Goal: Task Accomplishment & Management: Manage account settings

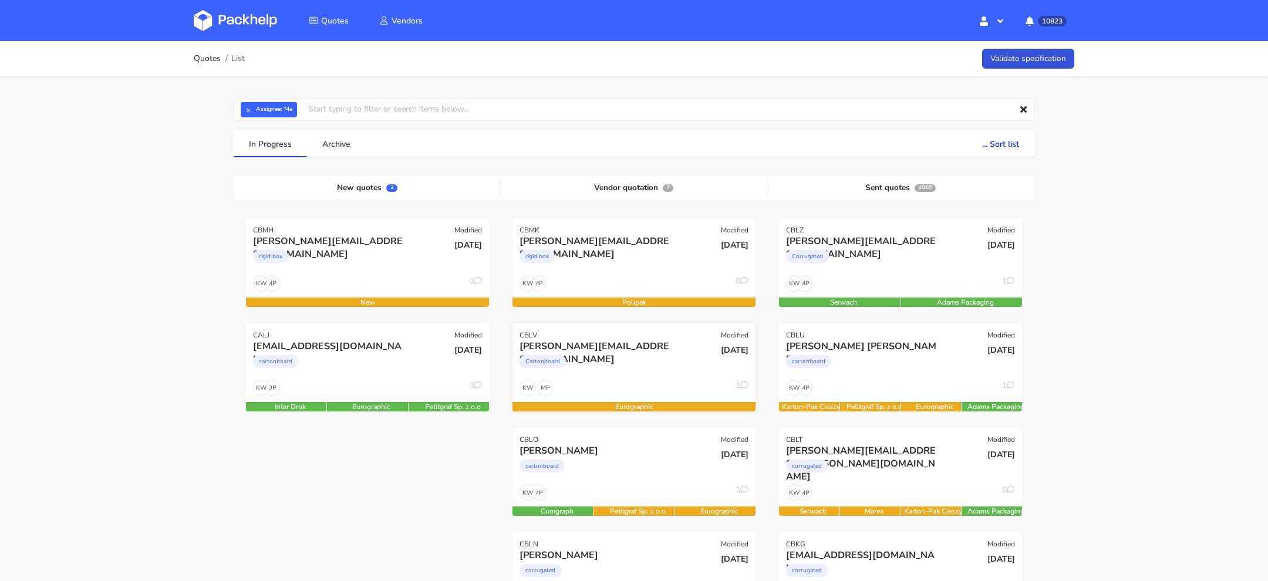
click at [606, 386] on div "MP KW 1" at bounding box center [634, 391] width 243 height 22
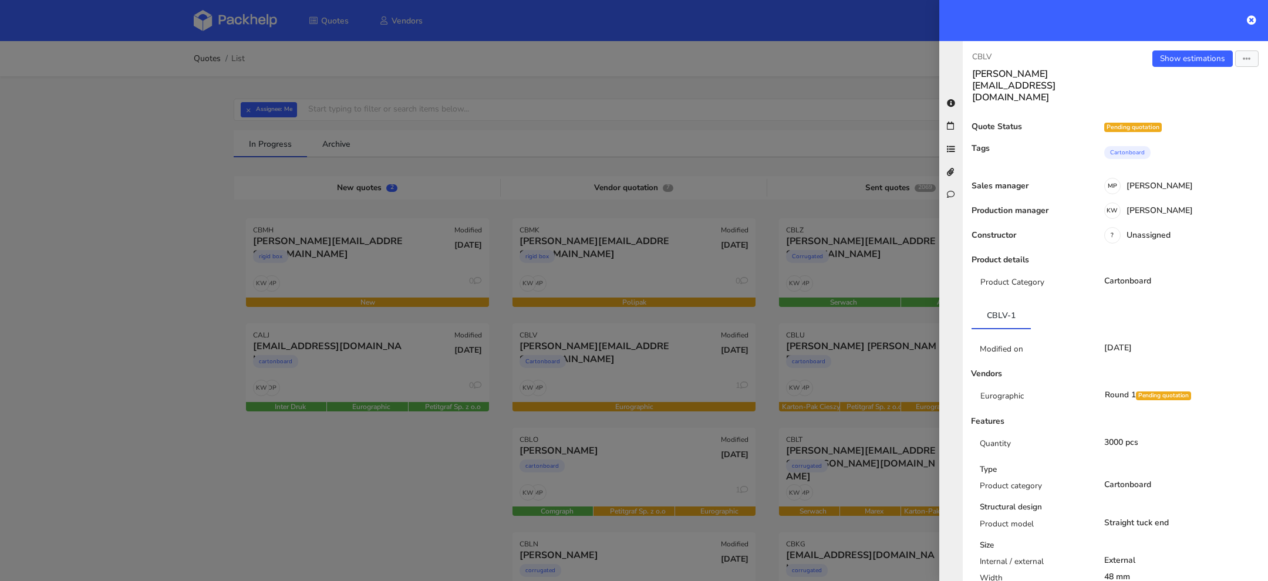
click at [175, 121] on div at bounding box center [634, 290] width 1268 height 581
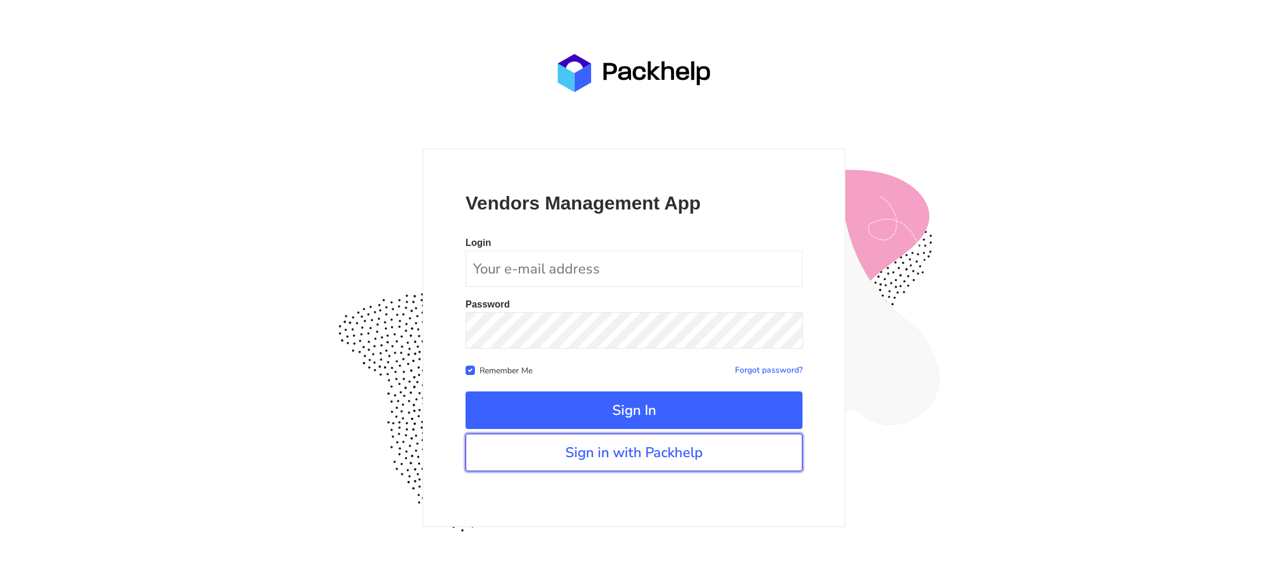
click at [702, 456] on link "Sign in with Packhelp" at bounding box center [634, 453] width 337 height 38
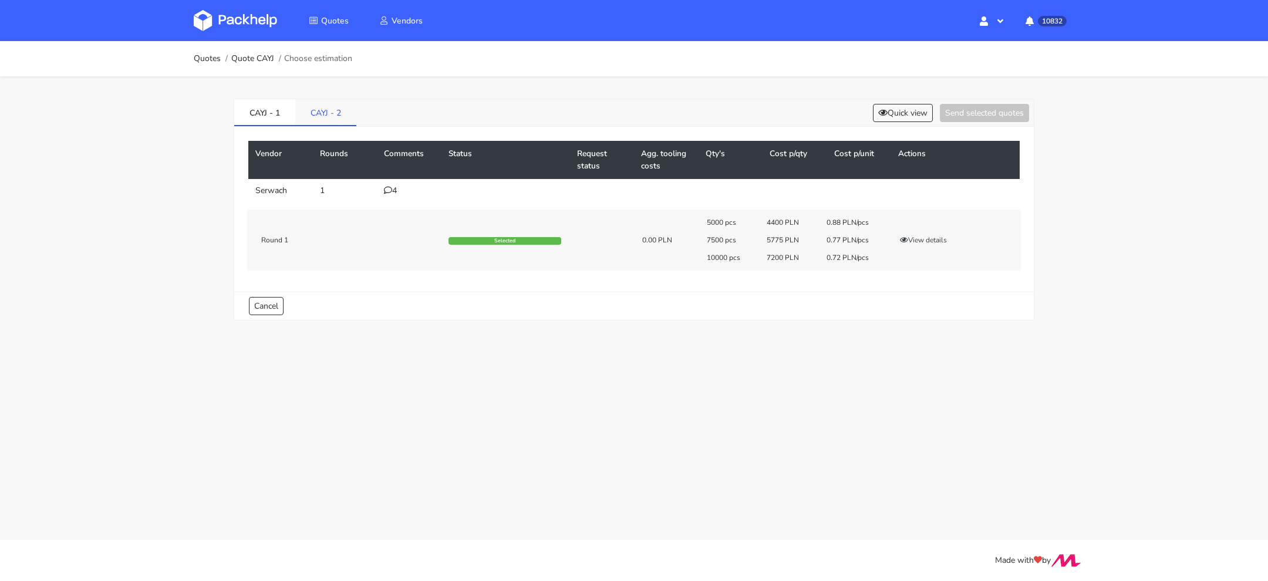
click at [320, 105] on link "CAYJ - 2" at bounding box center [325, 112] width 61 height 26
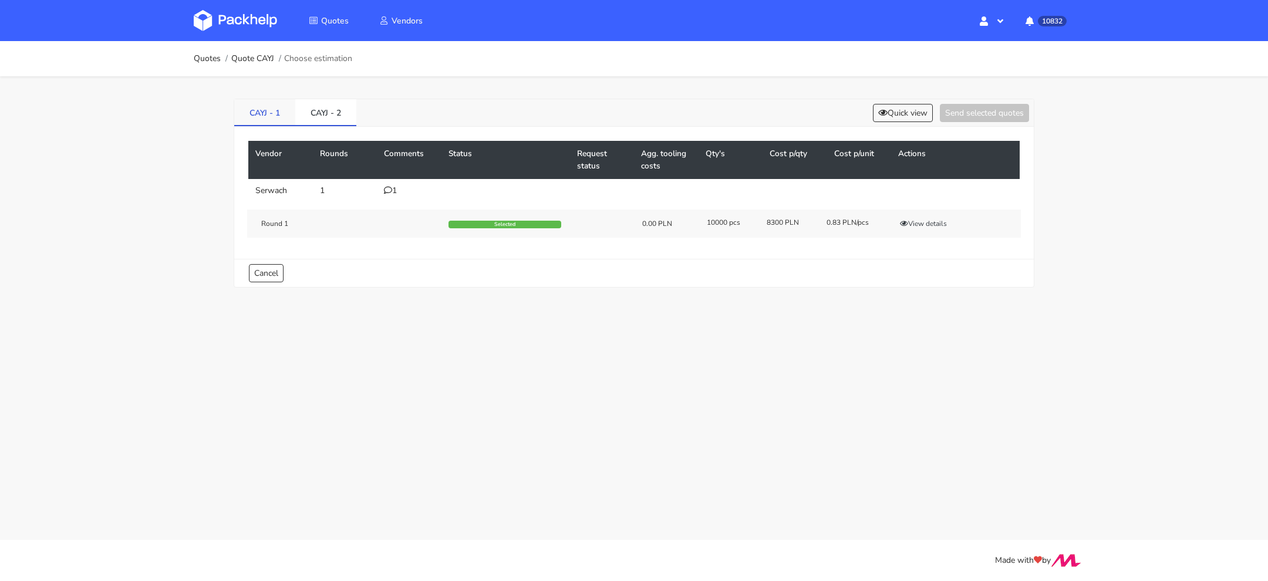
click at [271, 122] on link "CAYJ - 1" at bounding box center [264, 112] width 61 height 26
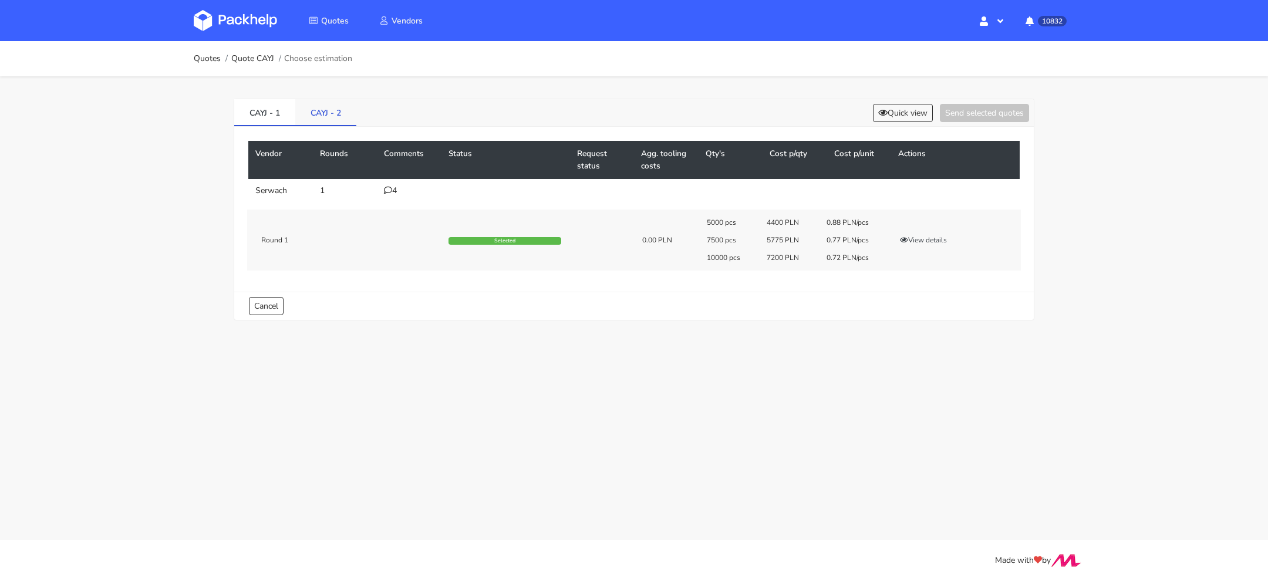
click at [326, 120] on link "CAYJ - 2" at bounding box center [325, 112] width 61 height 26
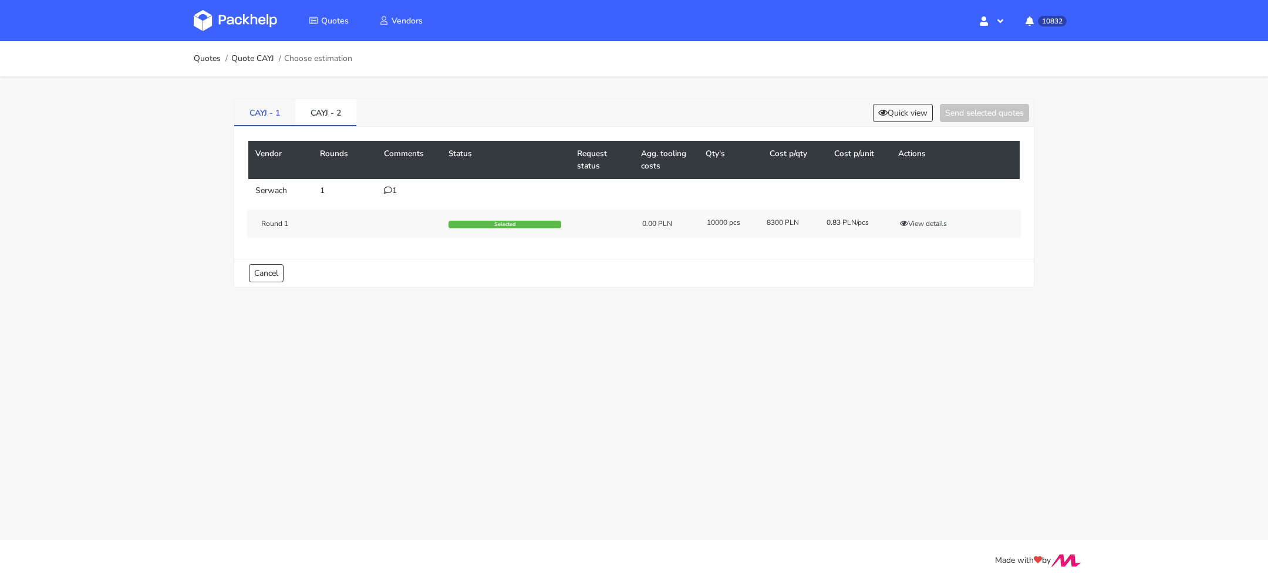
click at [253, 110] on link "CAYJ - 1" at bounding box center [264, 112] width 61 height 26
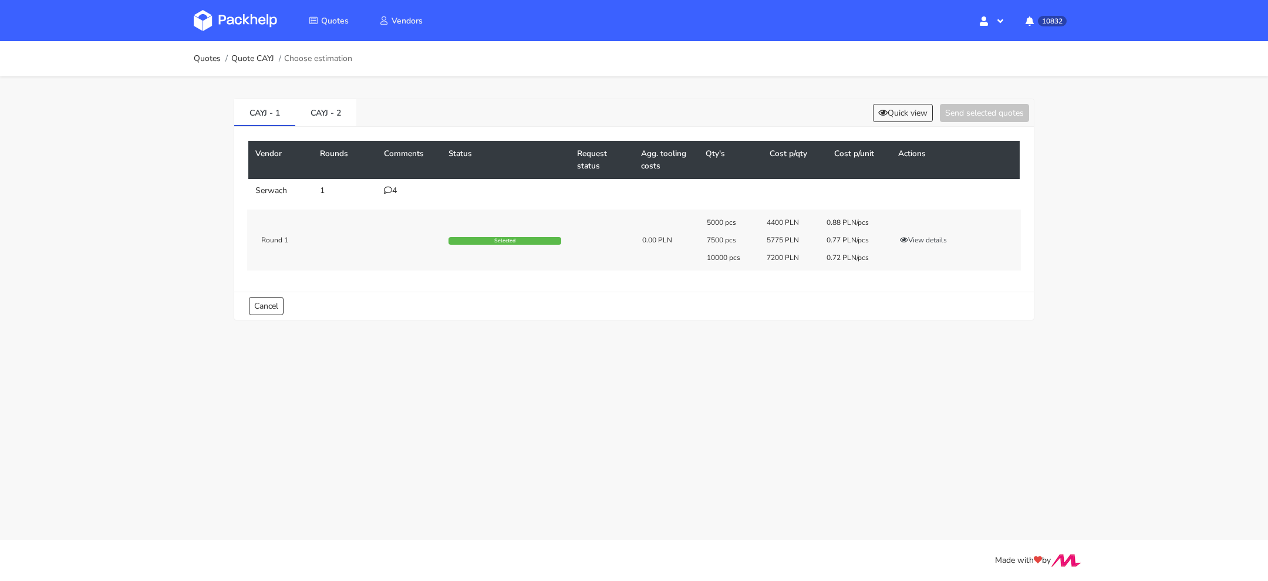
click at [938, 233] on div "5000 pcs 4400 PLN 0.88 PLN/pcs 7500 pcs 5775 PLN 0.77 PLN/pcs 10000 pcs 7200 PL…" at bounding box center [860, 240] width 322 height 45
click at [937, 235] on button "View details" at bounding box center [924, 240] width 58 height 12
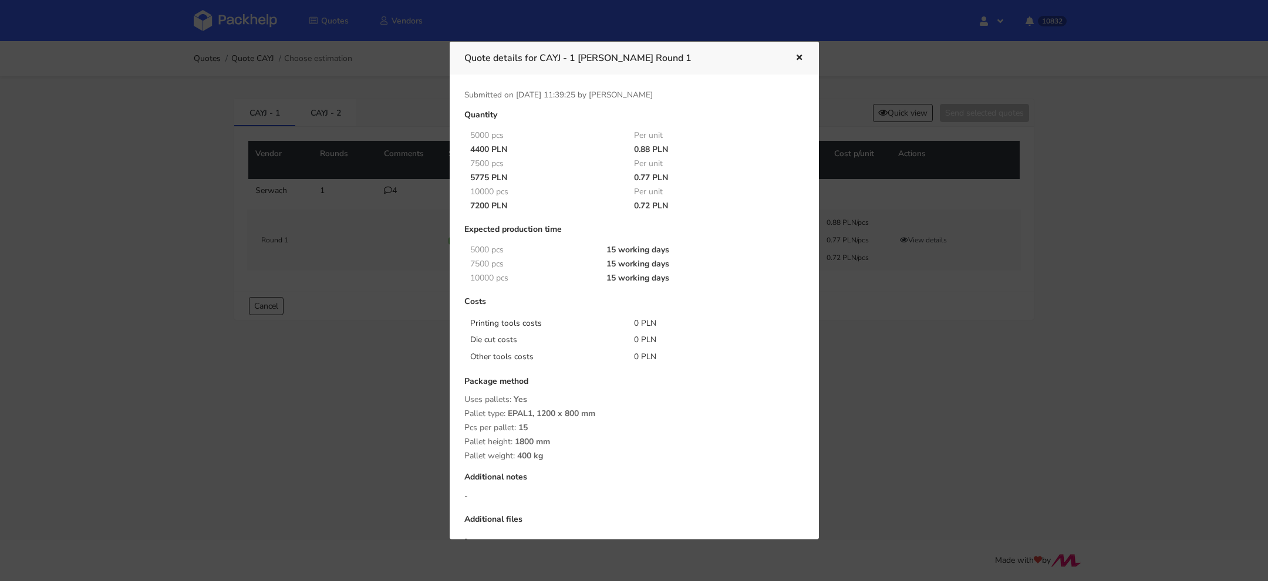
click at [898, 345] on div at bounding box center [634, 290] width 1268 height 581
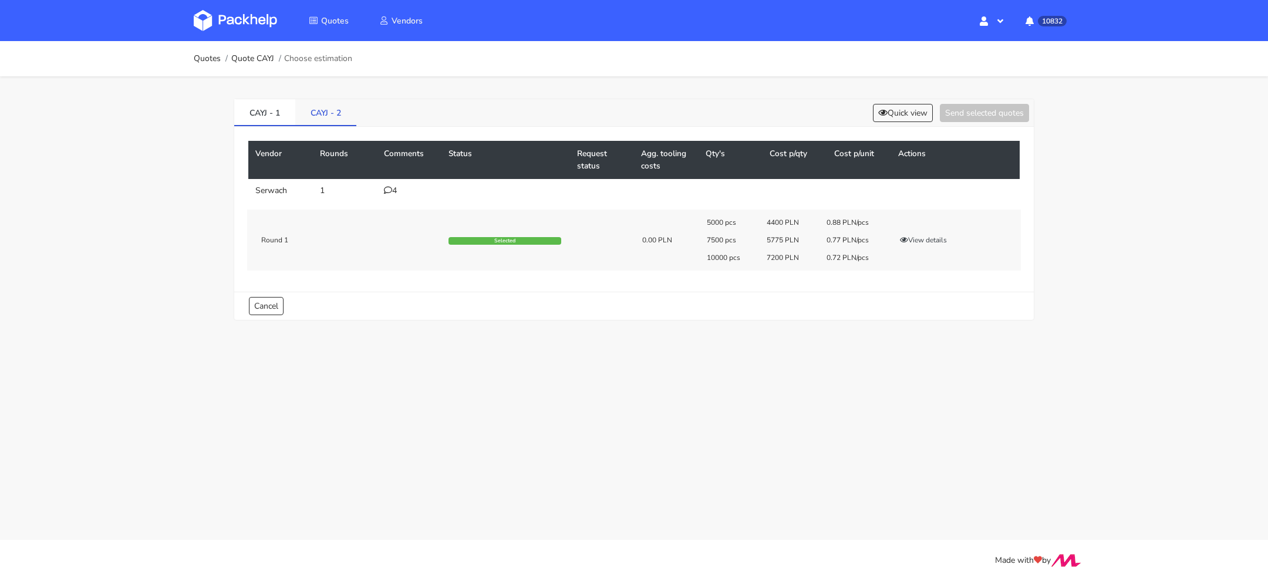
click at [329, 112] on link "CAYJ - 2" at bounding box center [325, 112] width 61 height 26
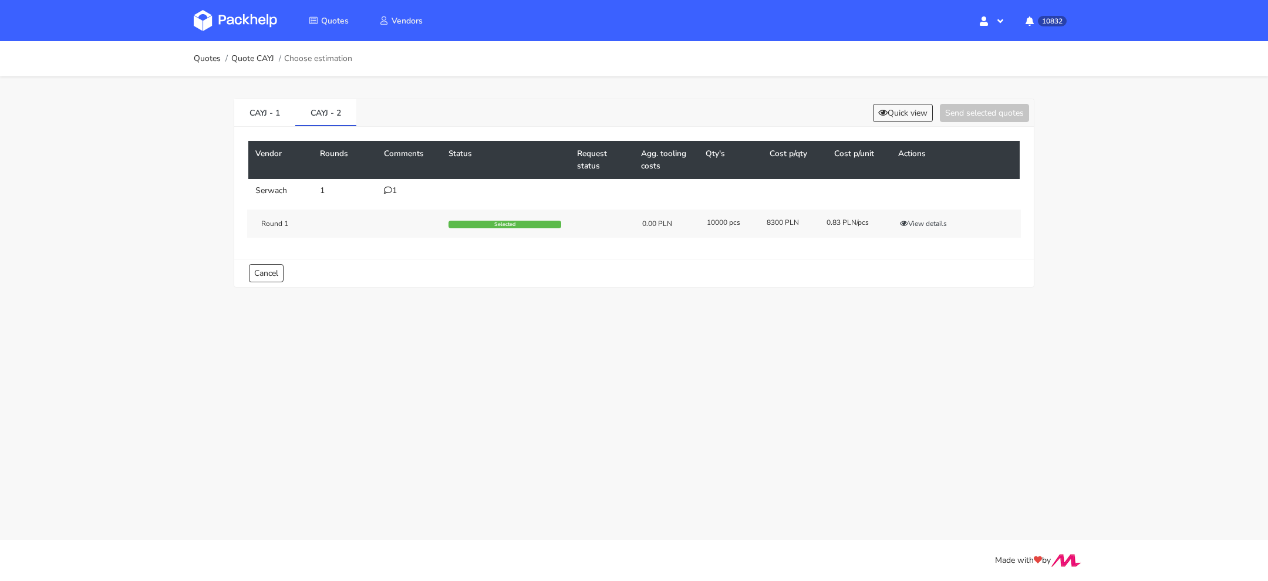
click at [930, 230] on div "Round 1 Selected 0.00 PLN 10000 pcs 8300 PLN 0.83 PLN/pcs View details" at bounding box center [634, 224] width 774 height 28
click at [929, 215] on div "Round 1 Selected 0.00 PLN 10000 pcs 8300 PLN 0.83 PLN/pcs View details" at bounding box center [634, 224] width 774 height 28
click at [925, 220] on button "View details" at bounding box center [924, 224] width 58 height 12
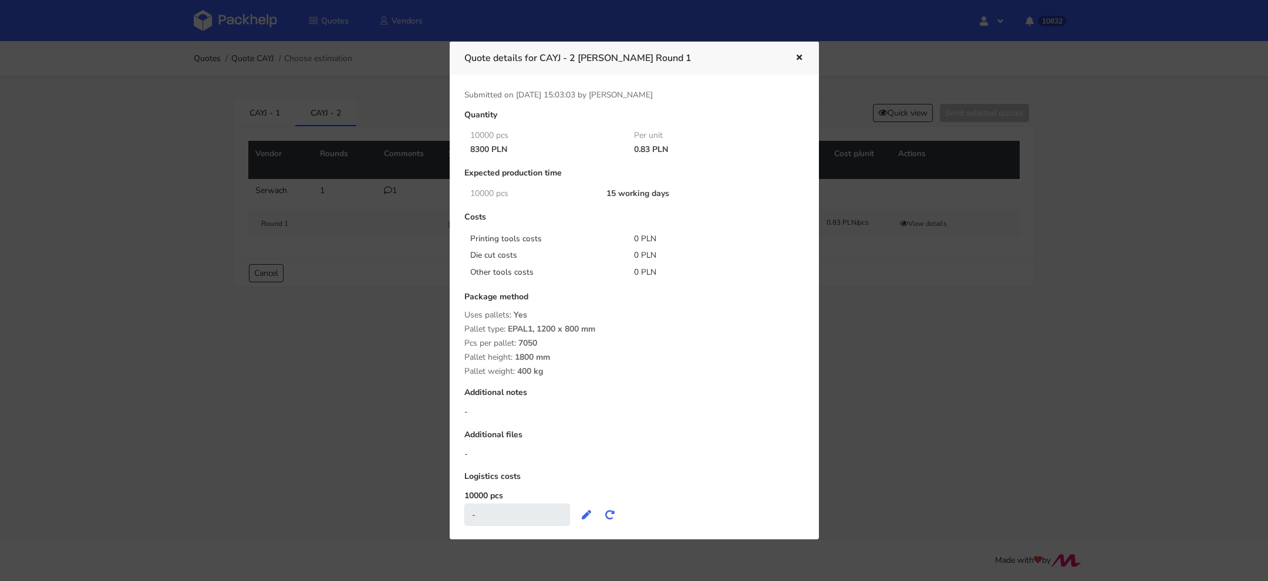
click at [902, 326] on div at bounding box center [634, 290] width 1268 height 581
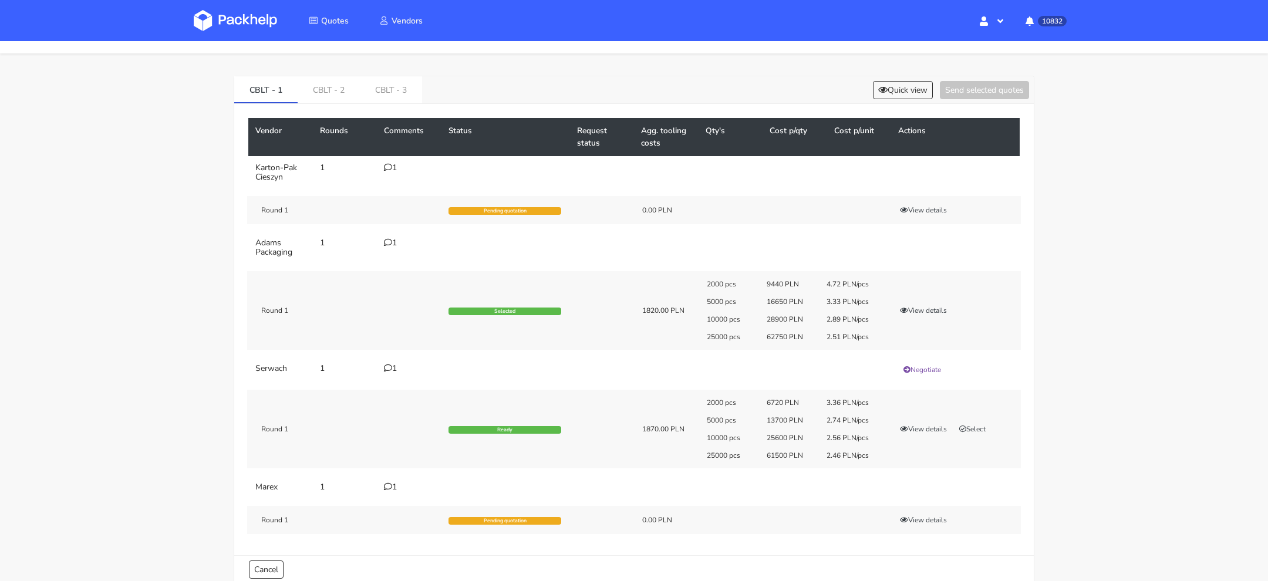
scroll to position [25, 0]
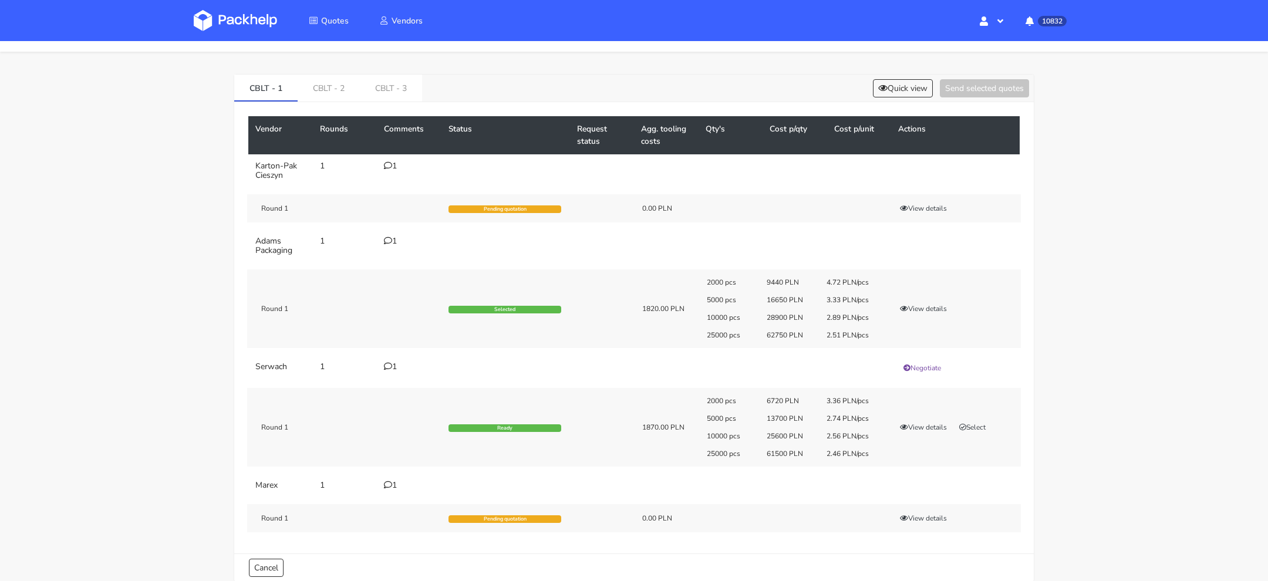
click at [905, 102] on div "Vendor Rounds Comments Status Request status Agg. tooling costs Qty's Cost p/qt…" at bounding box center [634, 328] width 800 height 452
click at [308, 95] on link "CBLT - 2" at bounding box center [329, 88] width 62 height 26
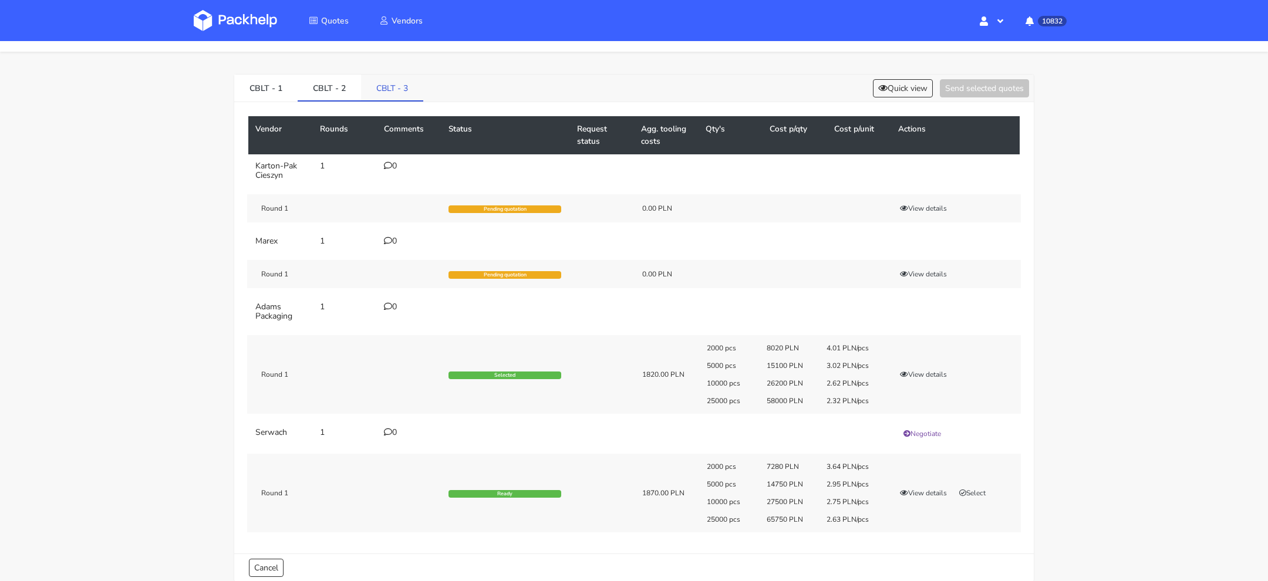
click at [385, 98] on link "CBLT - 3" at bounding box center [392, 88] width 62 height 26
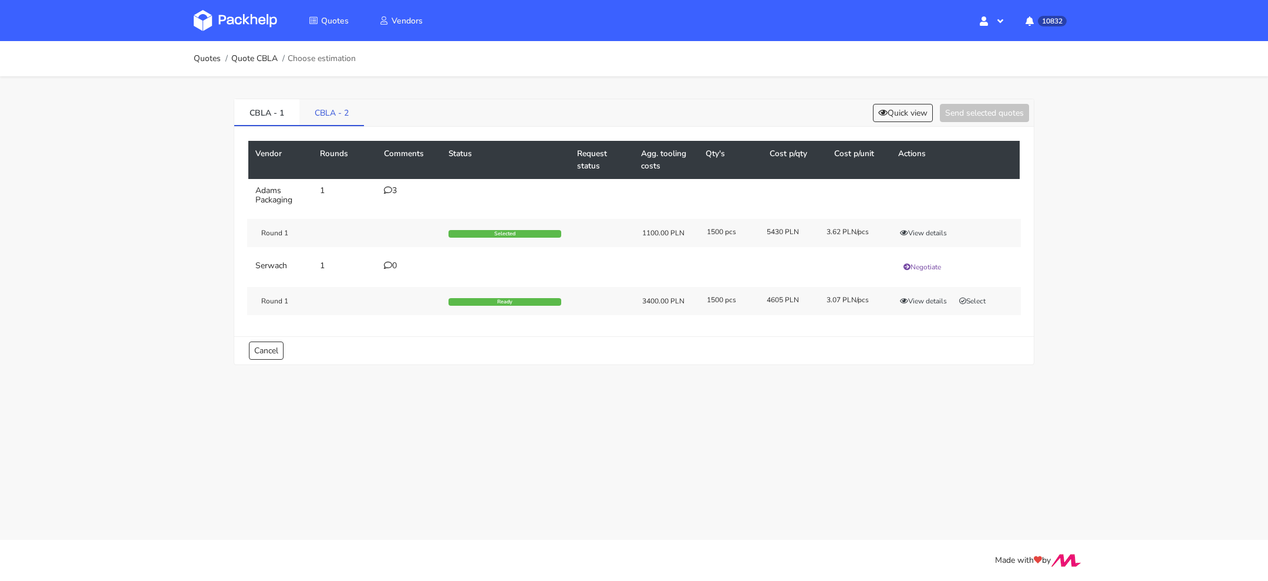
click at [329, 117] on link "CBLA - 2" at bounding box center [331, 112] width 65 height 26
click at [265, 124] on link "CBLA - 1" at bounding box center [266, 112] width 65 height 26
click at [354, 119] on link "CBLA - 2" at bounding box center [331, 112] width 65 height 26
click at [899, 111] on button "Quick view" at bounding box center [903, 113] width 60 height 18
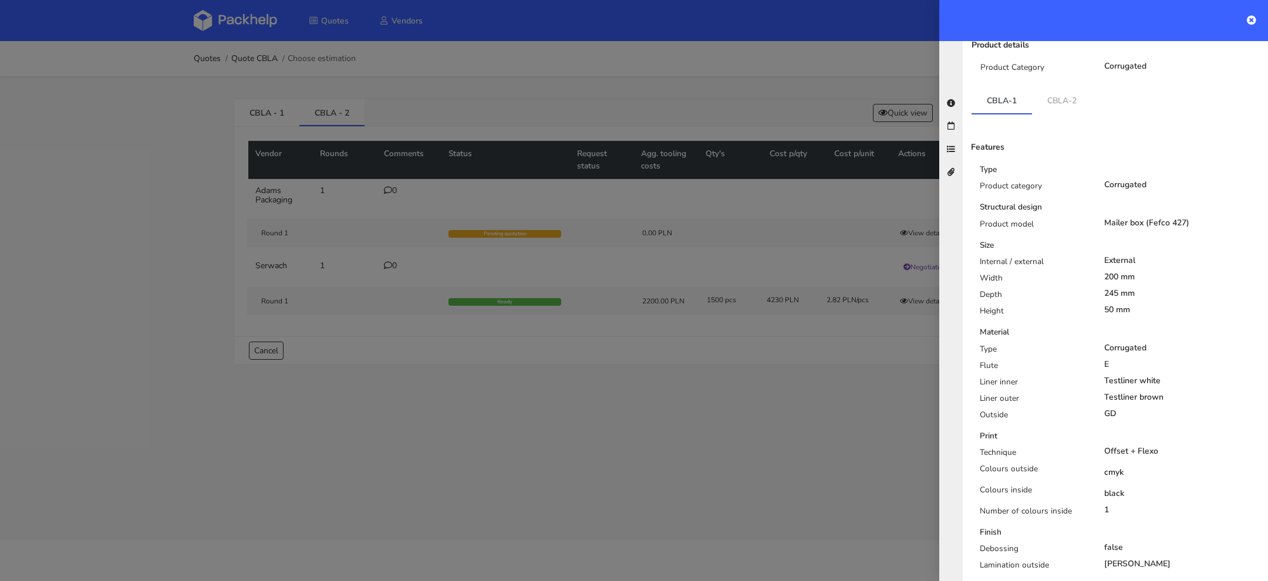
click at [1074, 344] on div "Type" at bounding box center [1033, 352] width 124 height 16
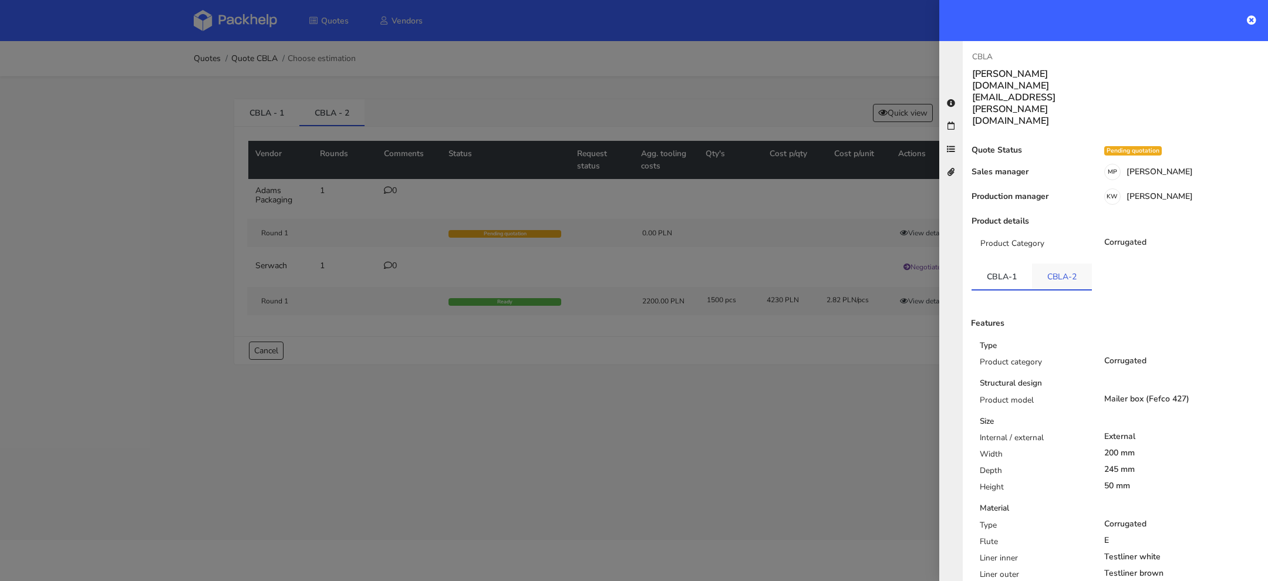
click at [1061, 264] on link "CBLA-2" at bounding box center [1062, 277] width 60 height 26
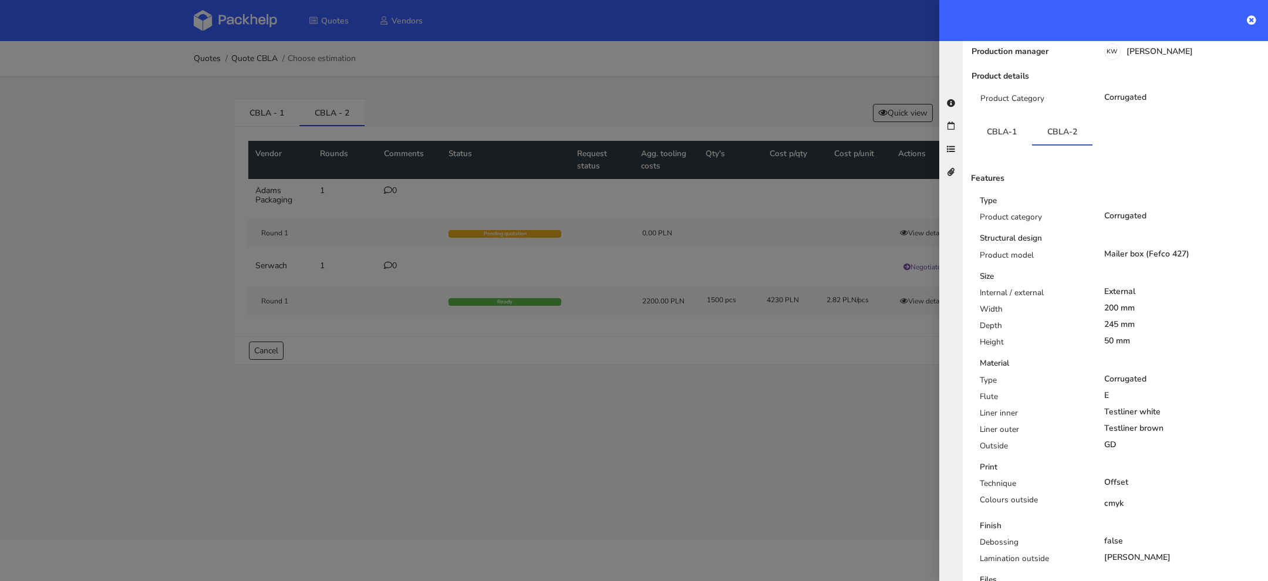
scroll to position [90, 0]
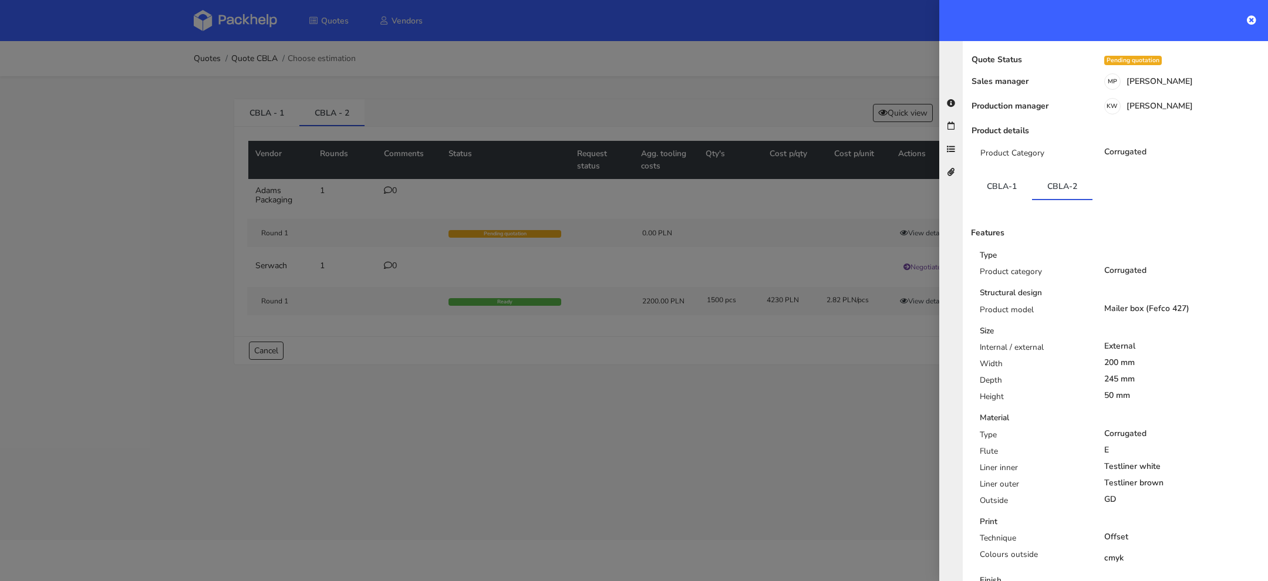
click at [708, 442] on div at bounding box center [634, 290] width 1268 height 581
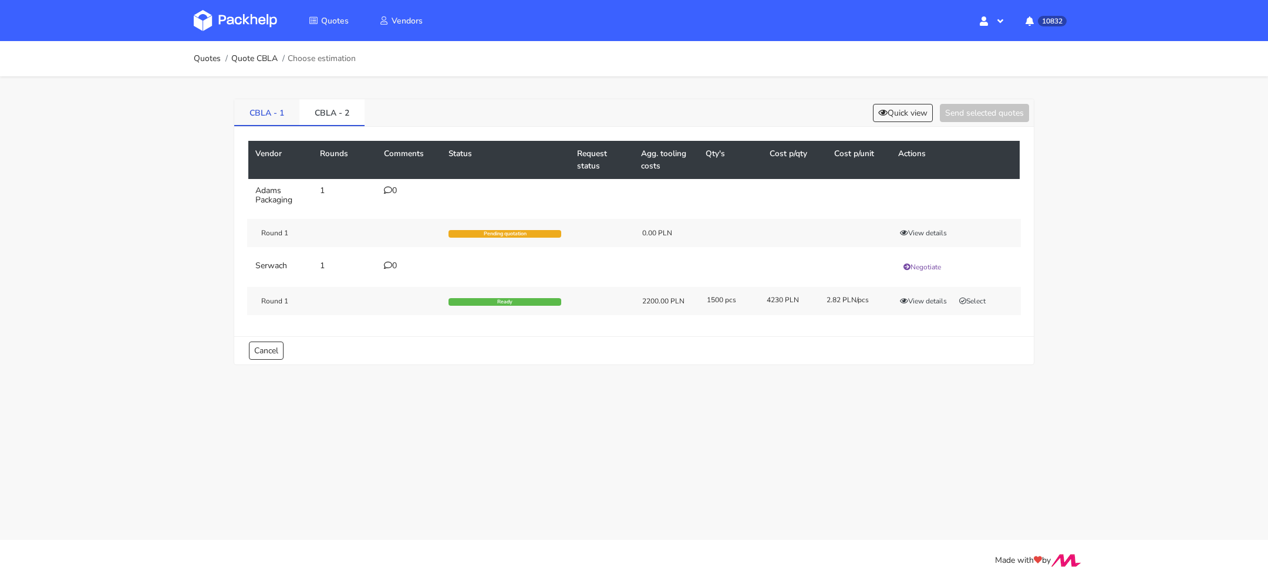
click at [251, 115] on link "CBLA - 1" at bounding box center [266, 112] width 65 height 26
click at [336, 112] on link "CBLA - 2" at bounding box center [331, 112] width 65 height 26
click at [287, 127] on div "Vendor Rounds Comments Status Request status Agg. tooling costs Qty's Cost p/qt…" at bounding box center [634, 232] width 800 height 210
click at [277, 119] on link "CBLA - 1" at bounding box center [266, 112] width 65 height 26
click at [929, 234] on button "View details" at bounding box center [924, 233] width 58 height 12
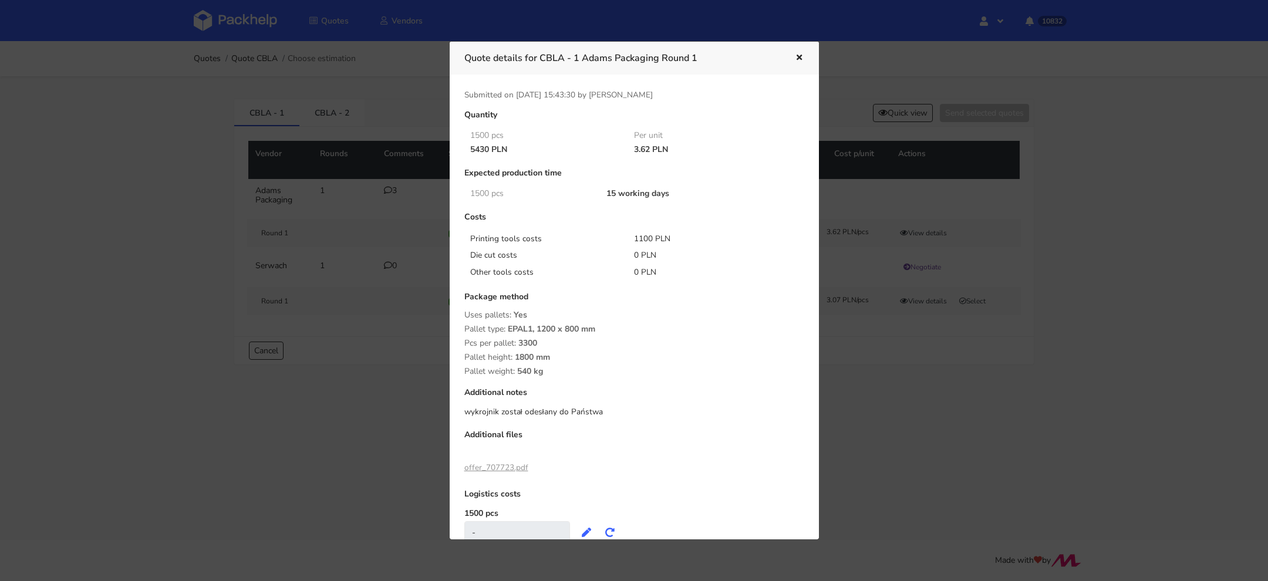
click at [908, 393] on div at bounding box center [634, 290] width 1268 height 581
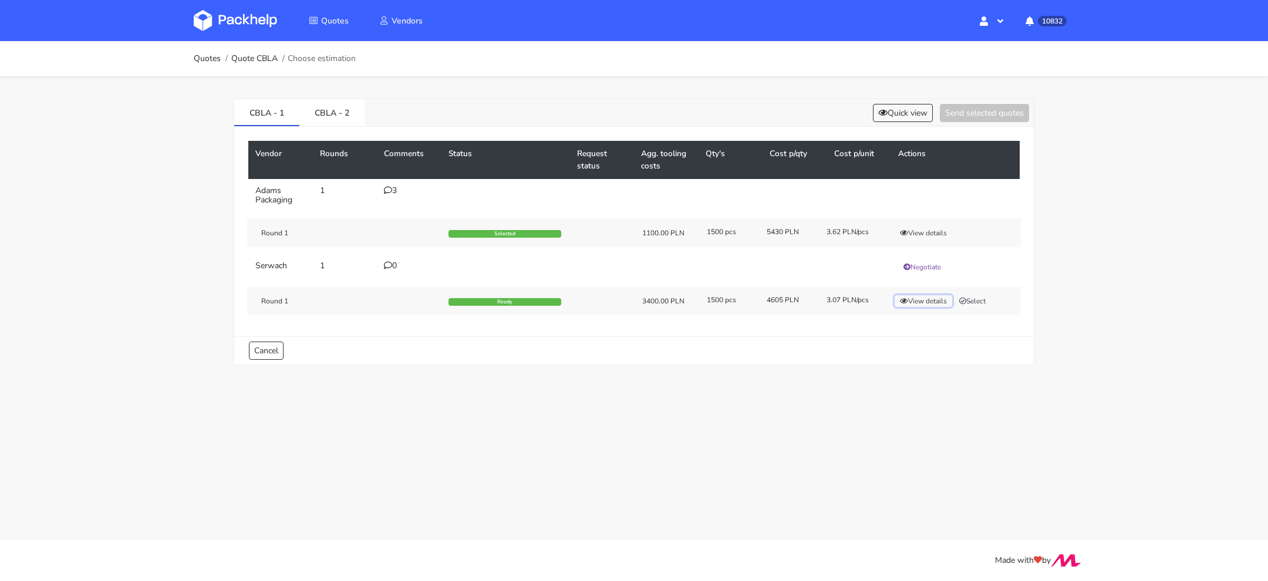
click at [918, 300] on button "View details" at bounding box center [924, 301] width 58 height 12
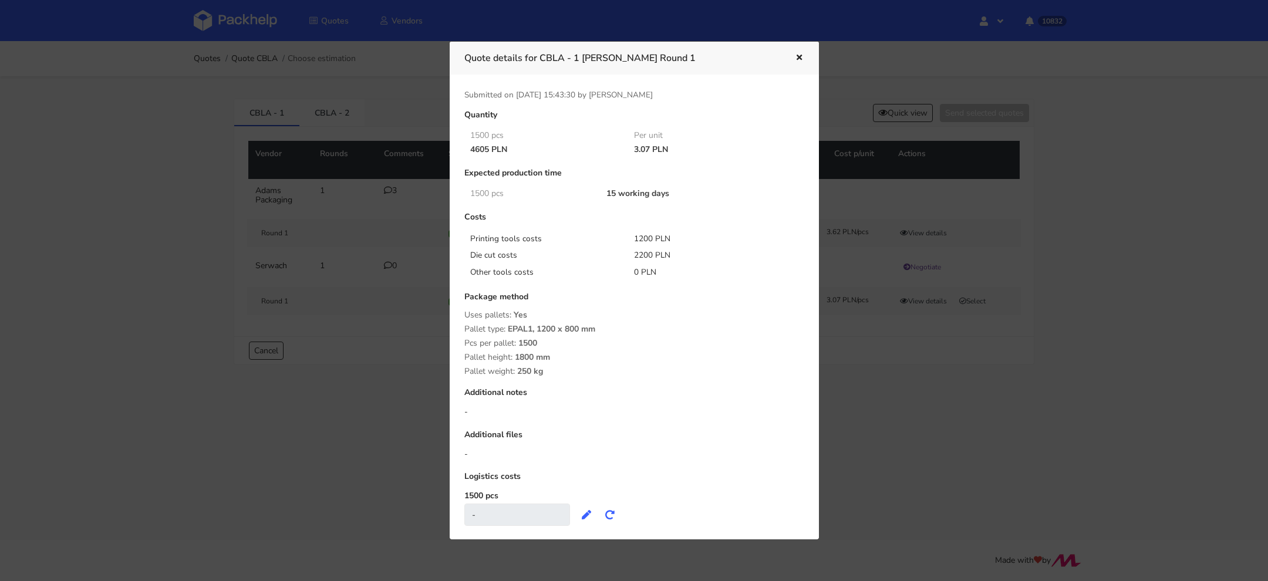
click at [907, 375] on div at bounding box center [634, 290] width 1268 height 581
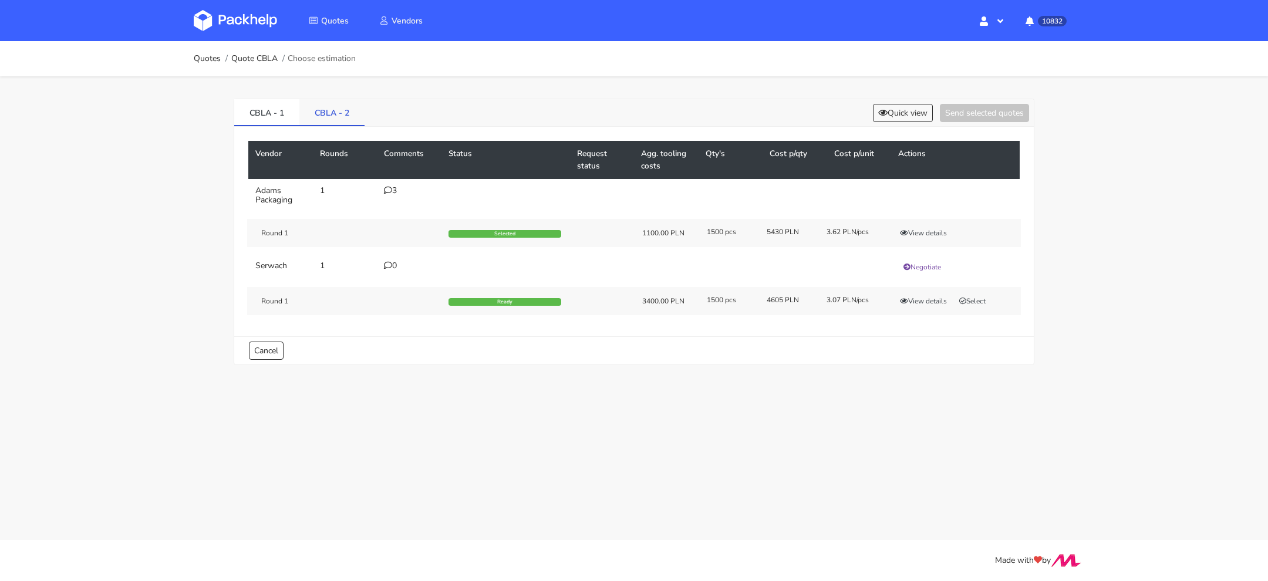
click at [315, 113] on link "CBLA - 2" at bounding box center [331, 112] width 65 height 26
click at [913, 300] on button "View details" at bounding box center [924, 301] width 58 height 12
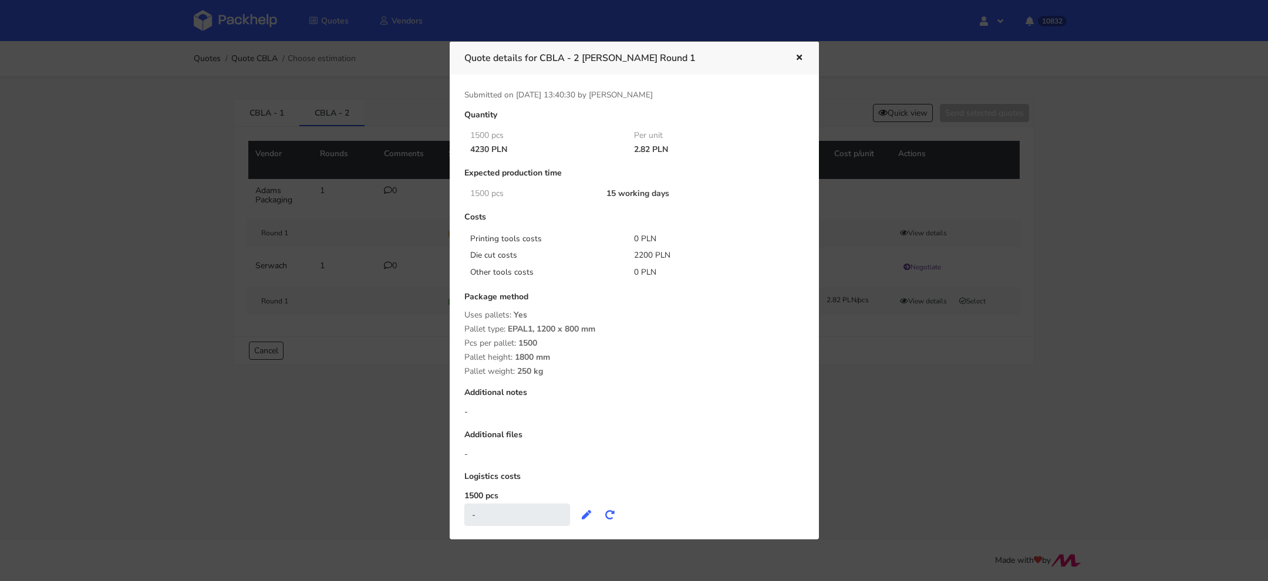
click at [914, 367] on div at bounding box center [634, 290] width 1268 height 581
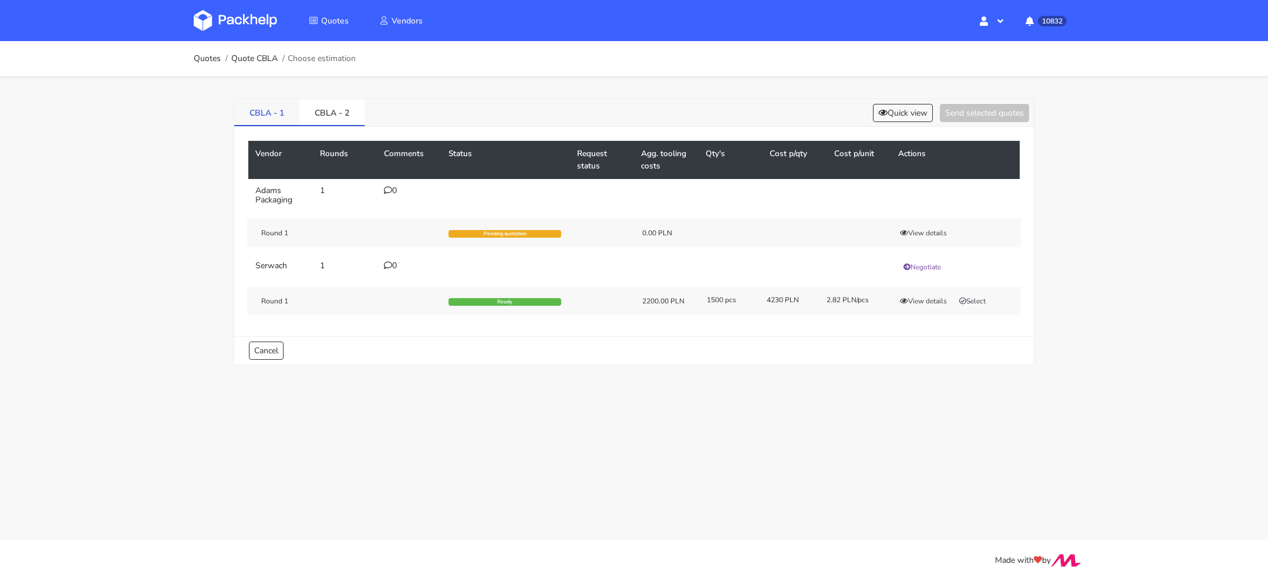
click at [260, 106] on link "CBLA - 1" at bounding box center [266, 112] width 65 height 26
click at [334, 112] on link "CBLA - 2" at bounding box center [331, 112] width 65 height 26
click at [976, 299] on button "Select" at bounding box center [972, 301] width 37 height 12
click at [965, 111] on button "Send selected quotes ( 1 )" at bounding box center [977, 113] width 106 height 18
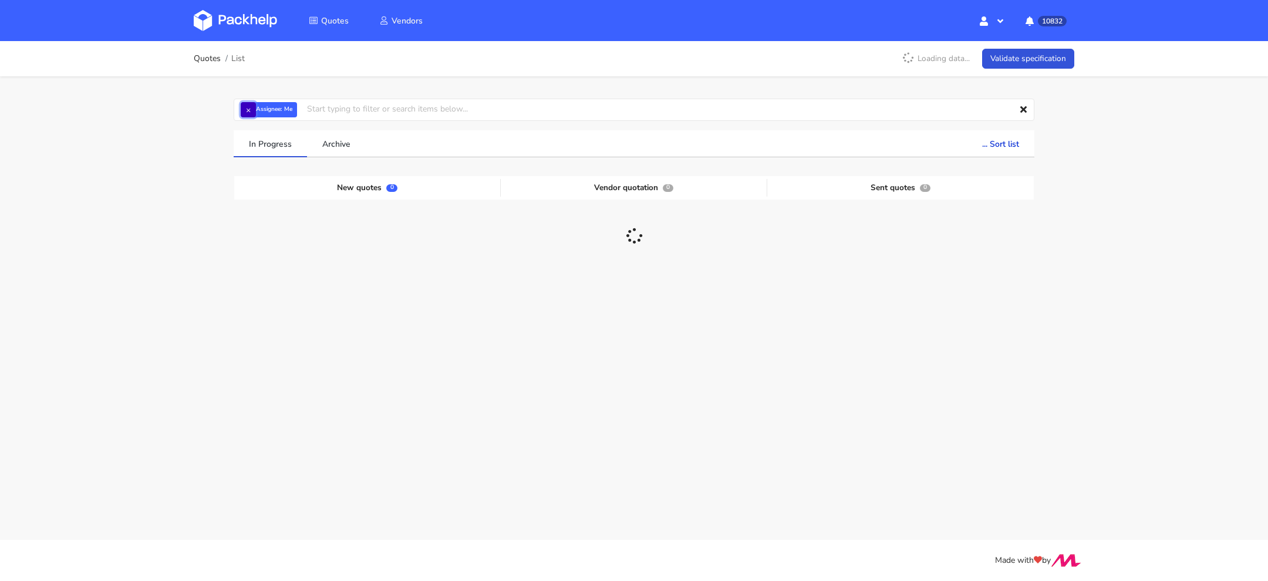
click at [241, 107] on button "×" at bounding box center [248, 109] width 15 height 15
click at [248, 107] on input "text" at bounding box center [634, 110] width 801 height 22
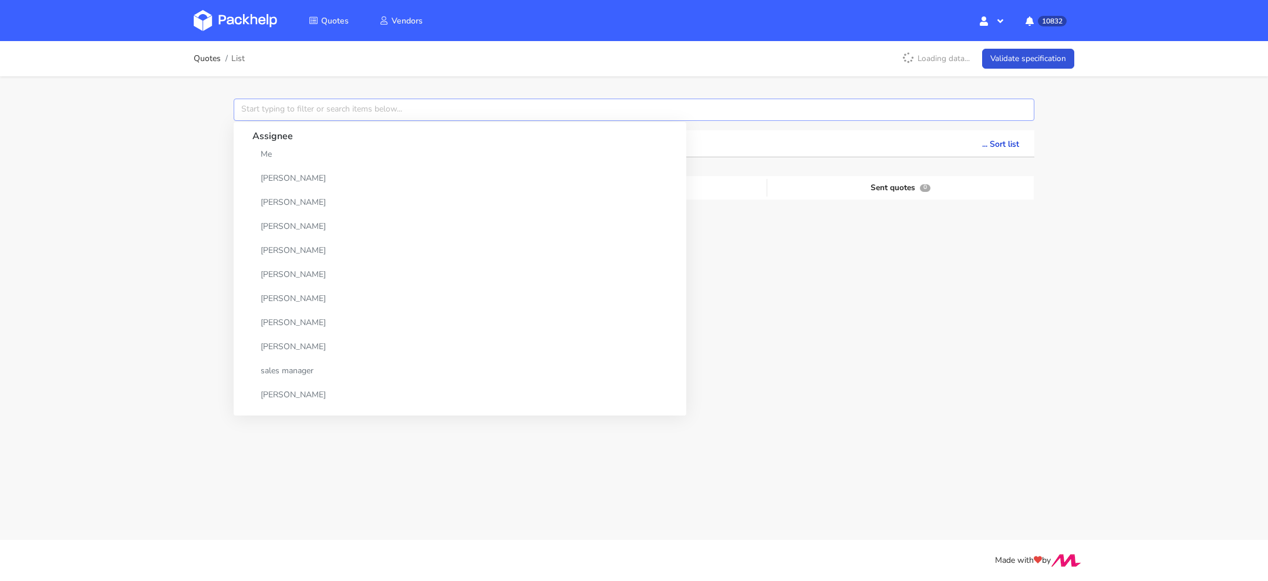
paste input "CBLA"
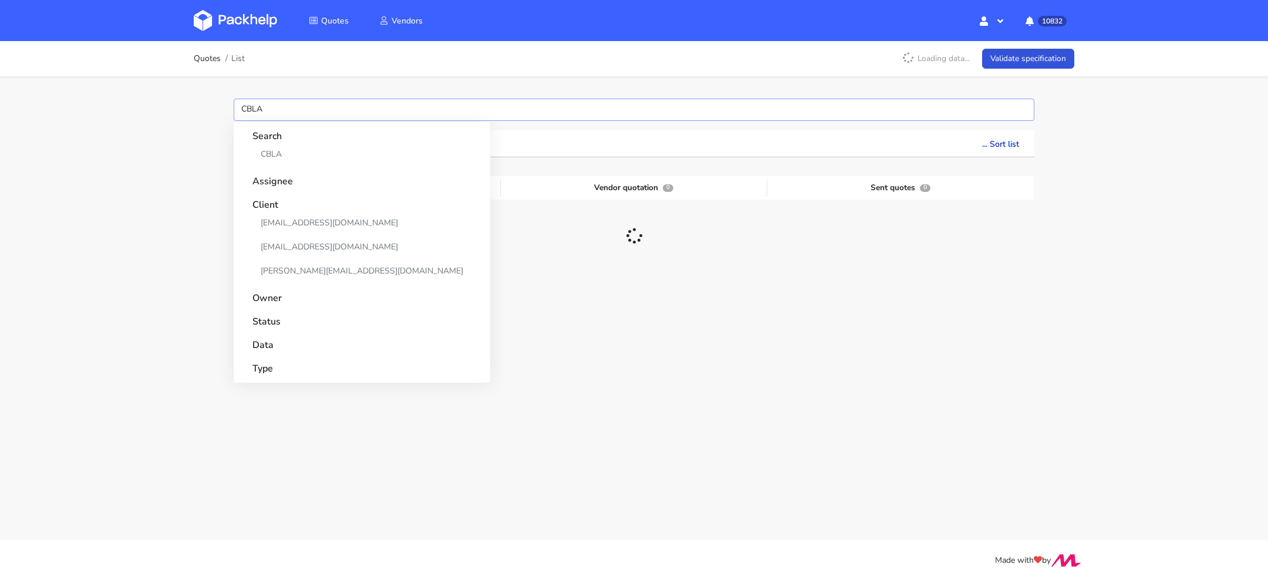
type input "CBLA"
click at [281, 151] on link "CBLA" at bounding box center [362, 154] width 219 height 22
click at [190, 163] on div "Quotes List Loading data... Validate specification CBLA Search CBLA Assignee Cl…" at bounding box center [634, 225] width 1268 height 368
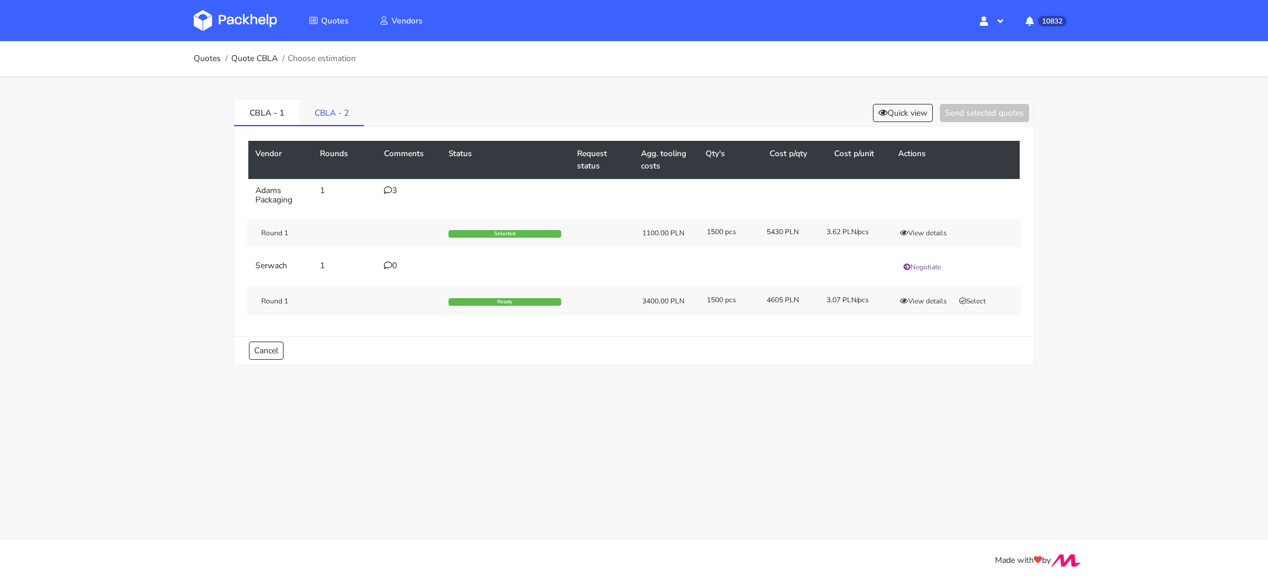
click at [332, 125] on li "CBLA - 2" at bounding box center [331, 112] width 65 height 27
click at [330, 117] on link "CBLA - 2" at bounding box center [331, 112] width 65 height 26
click at [386, 188] on icon at bounding box center [388, 190] width 8 height 8
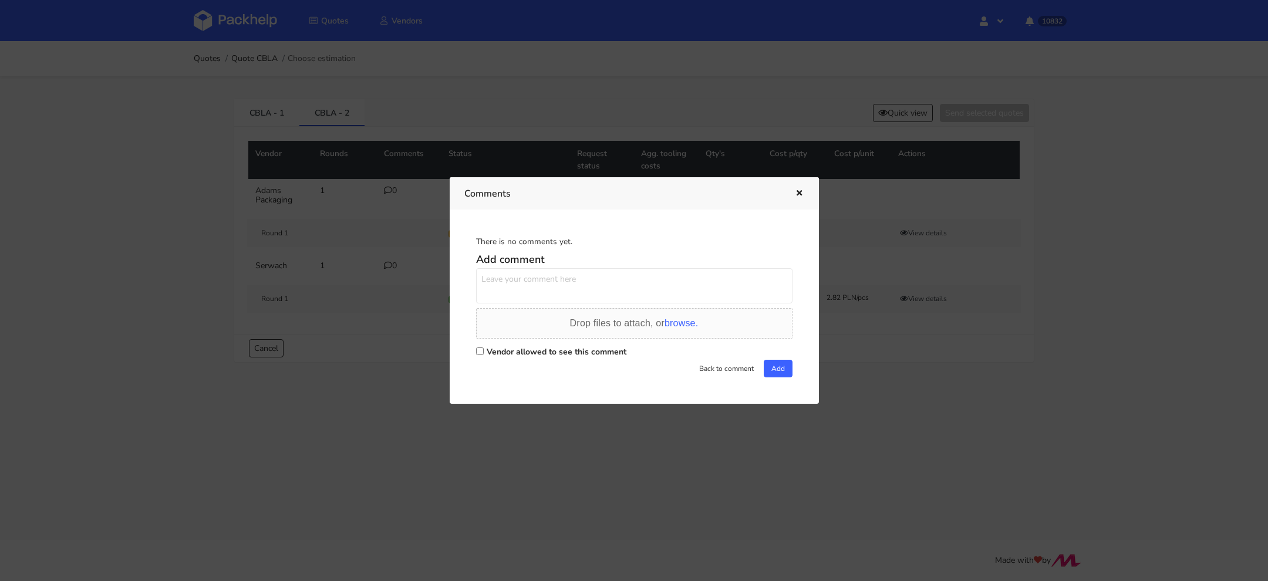
click at [480, 352] on input "Vendor allowed to see this comment" at bounding box center [480, 352] width 8 height 8
checkbox input "true"
click at [509, 288] on textarea at bounding box center [634, 285] width 317 height 35
type textarea "Dzień dobry, uda się podesłać [DATE] tutaj ofertę?"
click at [780, 360] on button "Add" at bounding box center [778, 369] width 29 height 18
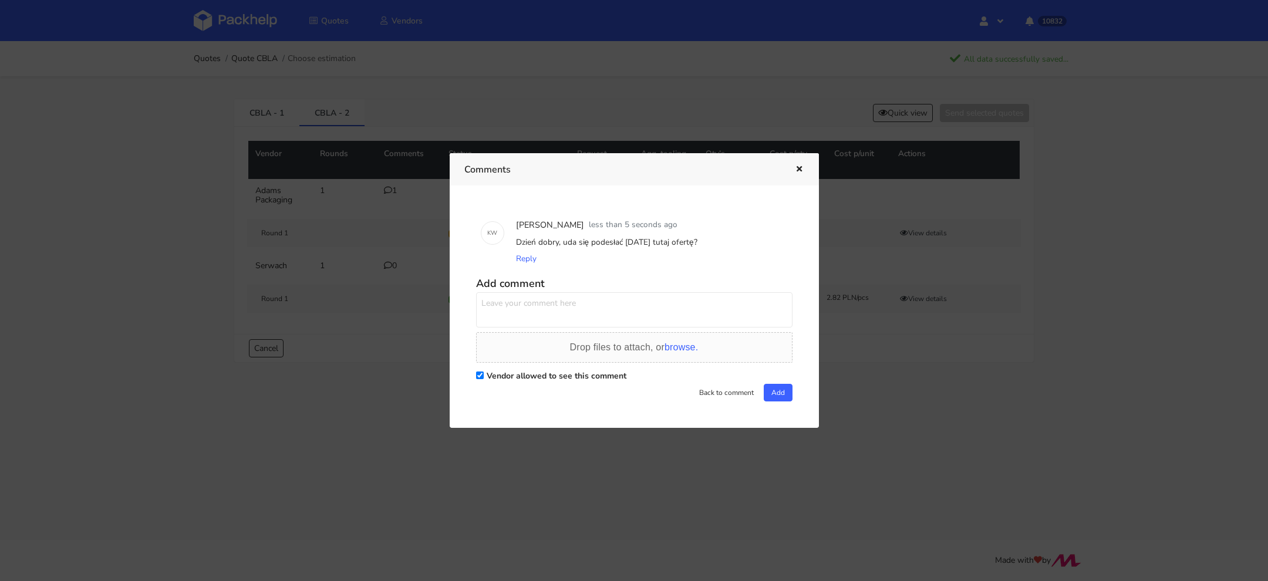
click at [245, 6] on div at bounding box center [634, 290] width 1268 height 581
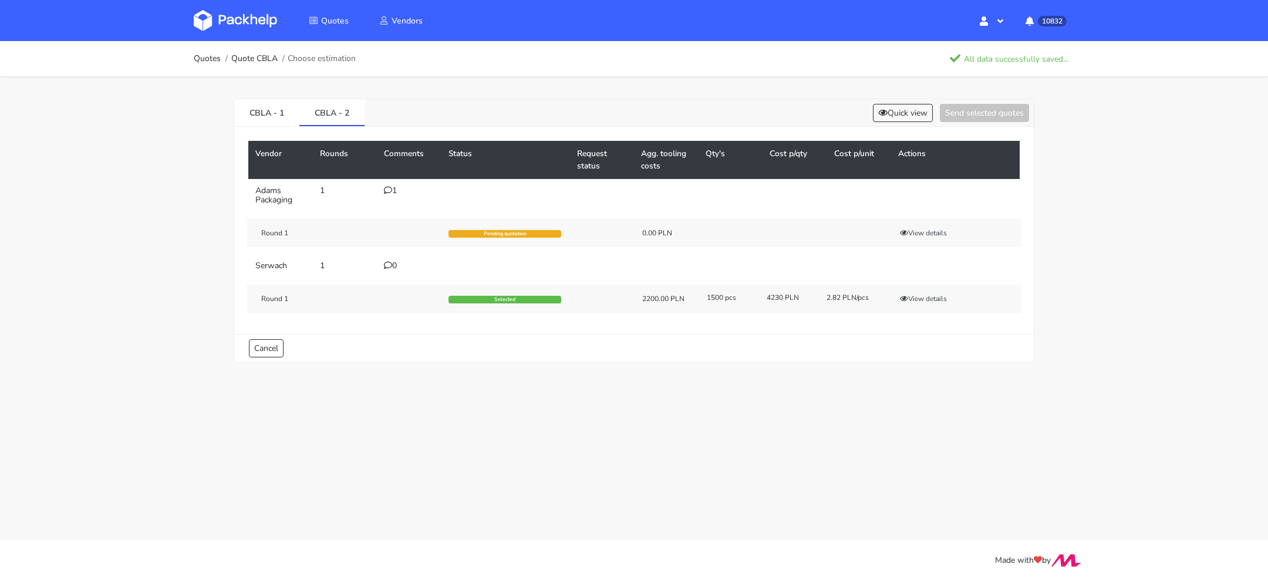
click at [236, 29] on img at bounding box center [235, 20] width 83 height 21
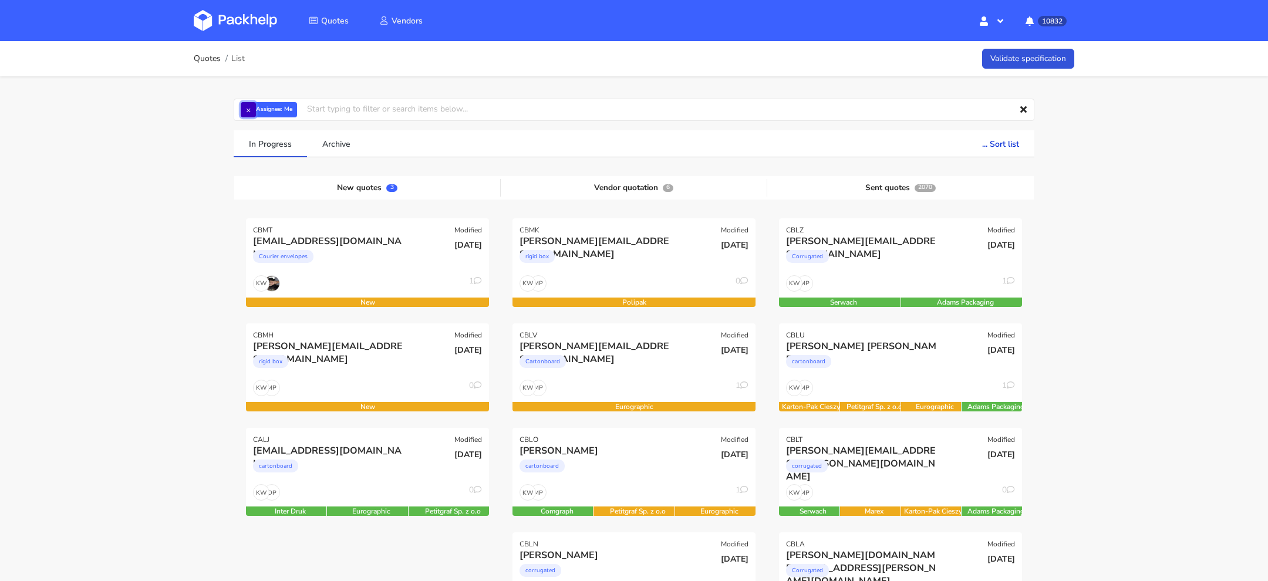
click at [247, 112] on button "×" at bounding box center [248, 109] width 15 height 15
click at [255, 109] on input "text" at bounding box center [634, 110] width 801 height 22
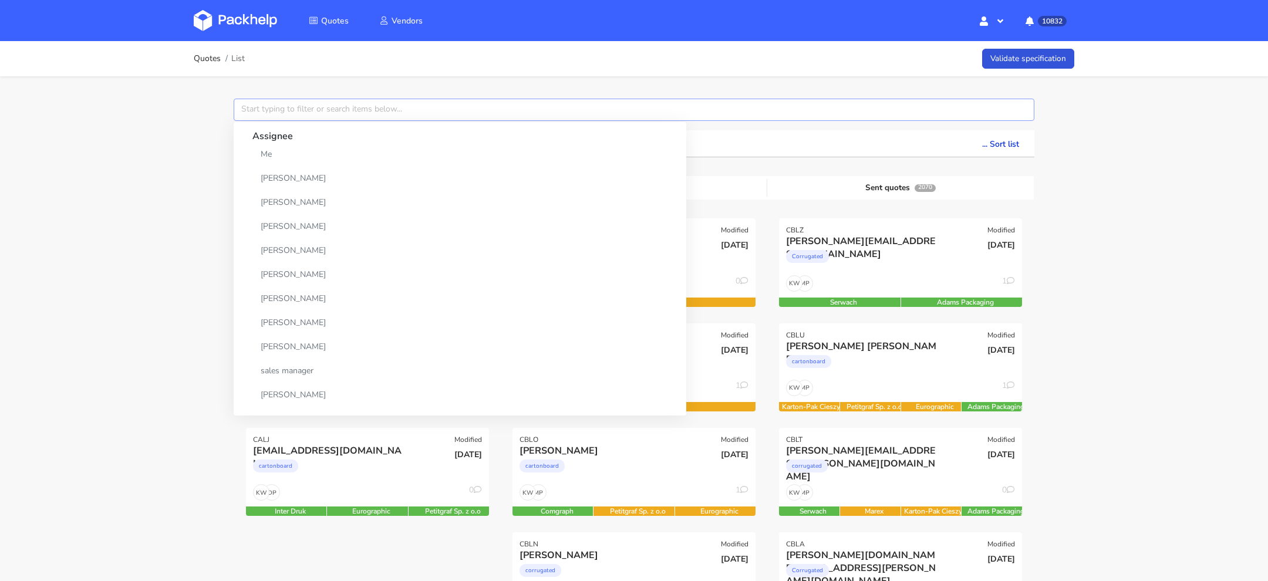
paste input "CBKC"
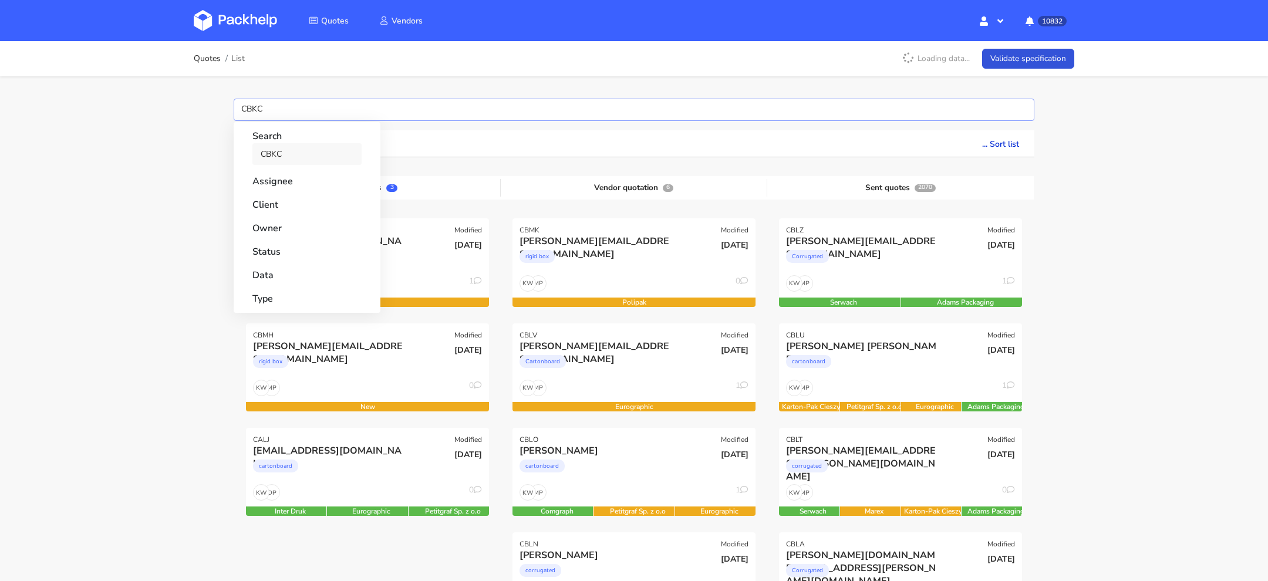
type input "CBKC"
click at [284, 150] on link "CBKC" at bounding box center [307, 154] width 109 height 22
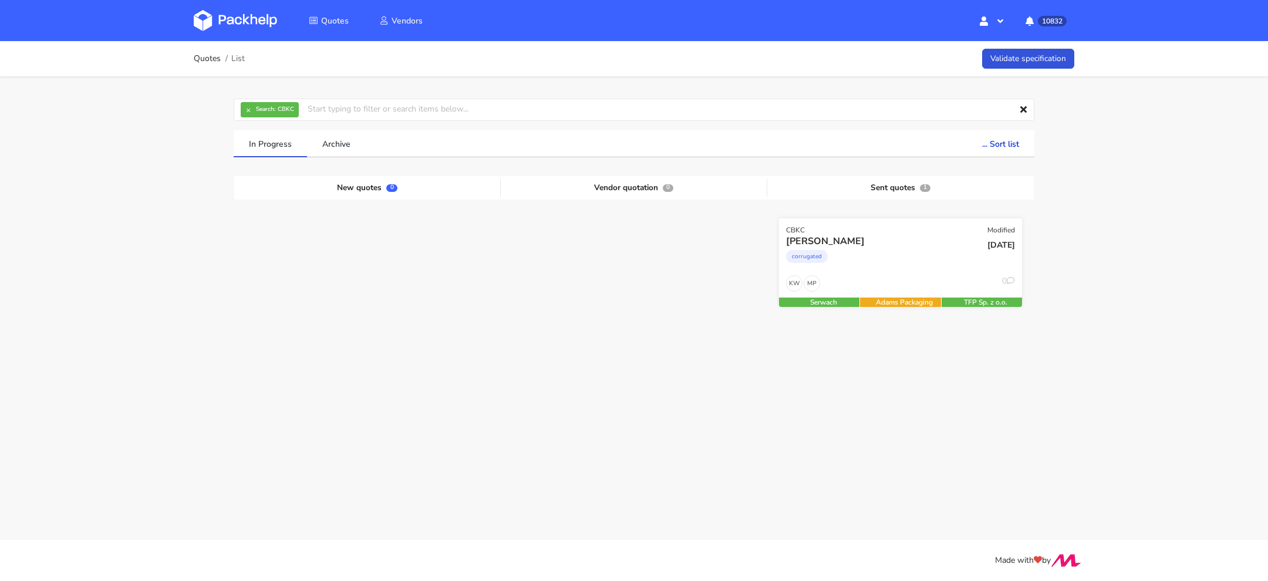
click at [888, 284] on div "MP KW 0" at bounding box center [900, 286] width 243 height 22
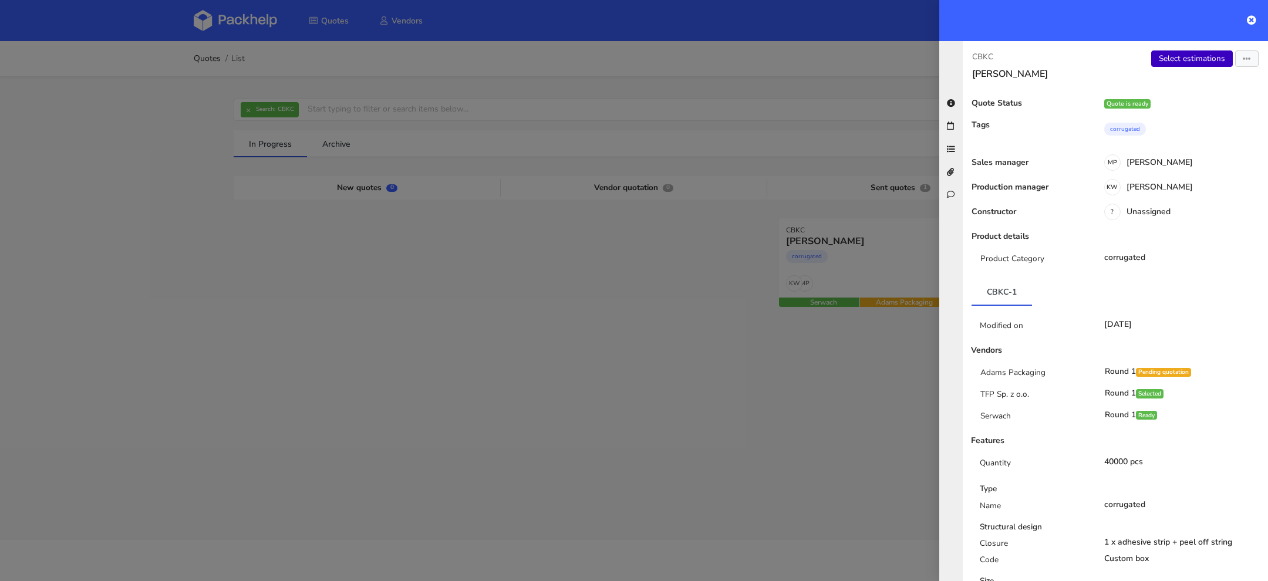
click at [1187, 58] on link "Select estimations" at bounding box center [1193, 59] width 82 height 16
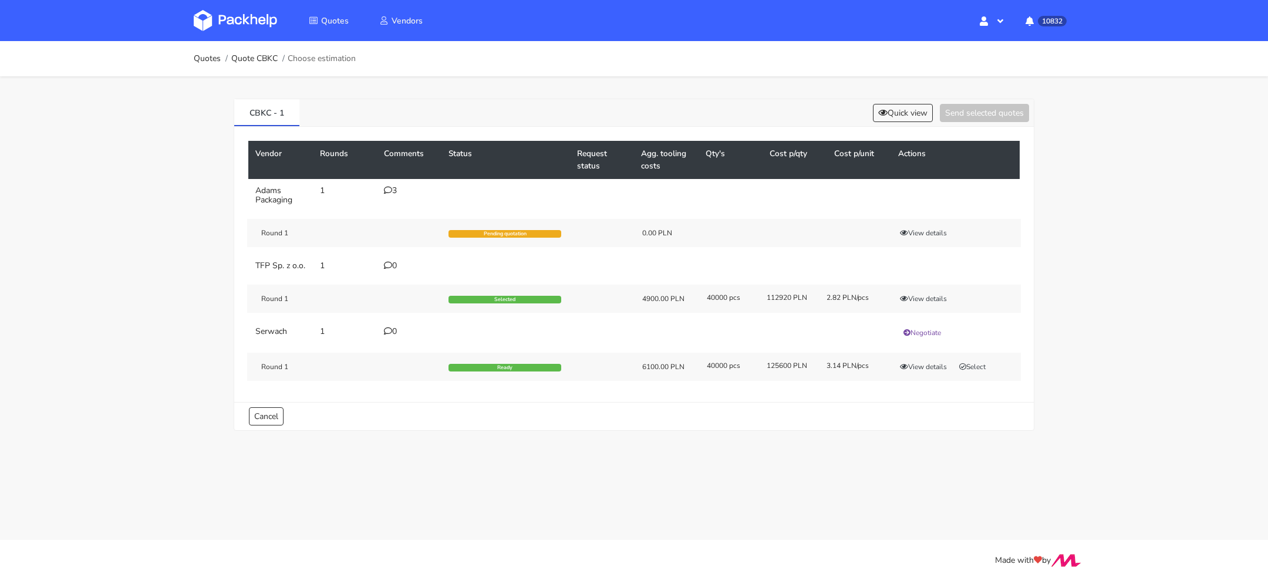
click at [383, 190] on td "3" at bounding box center [409, 195] width 65 height 33
click at [391, 190] on icon at bounding box center [388, 190] width 8 height 8
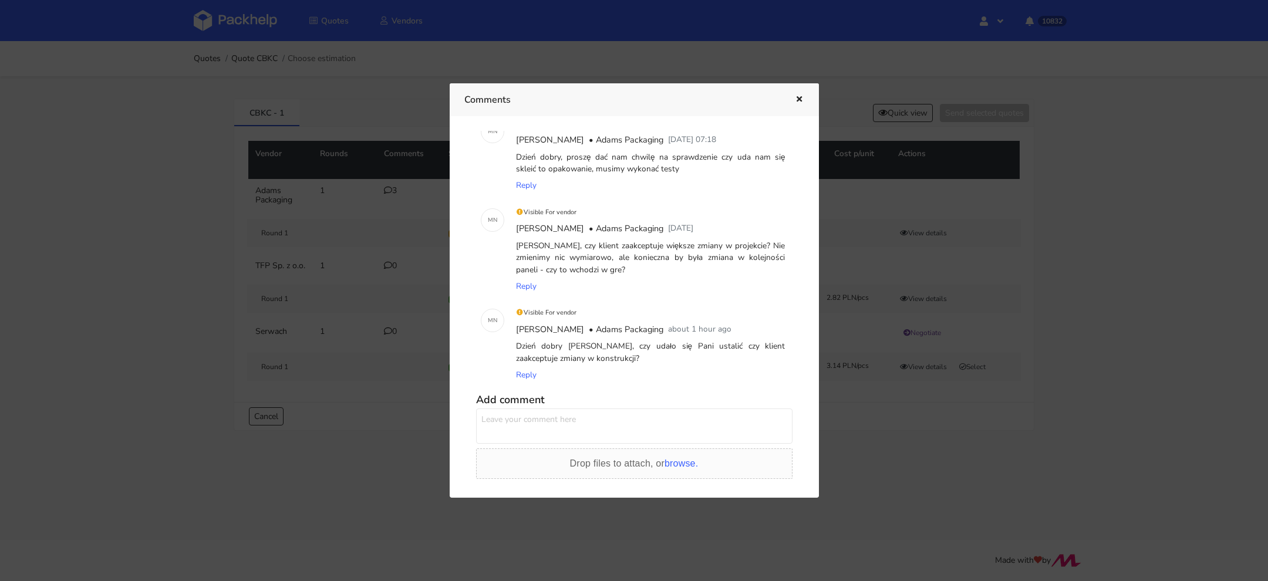
scroll to position [78, 0]
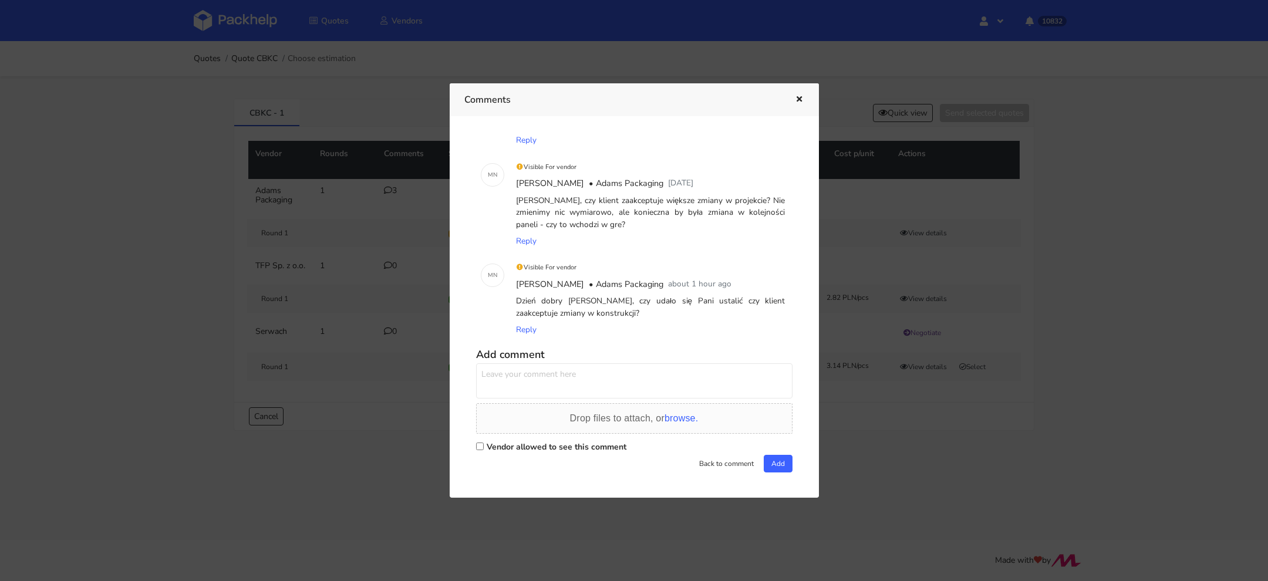
click at [480, 445] on input "Vendor allowed to see this comment" at bounding box center [480, 447] width 8 height 8
checkbox input "true"
click at [509, 378] on textarea at bounding box center [634, 380] width 317 height 35
type textarea "[PERSON_NAME], tak proszę o zaproponowanie zmian w konstrukcji"
click at [777, 463] on button "Add" at bounding box center [778, 464] width 29 height 18
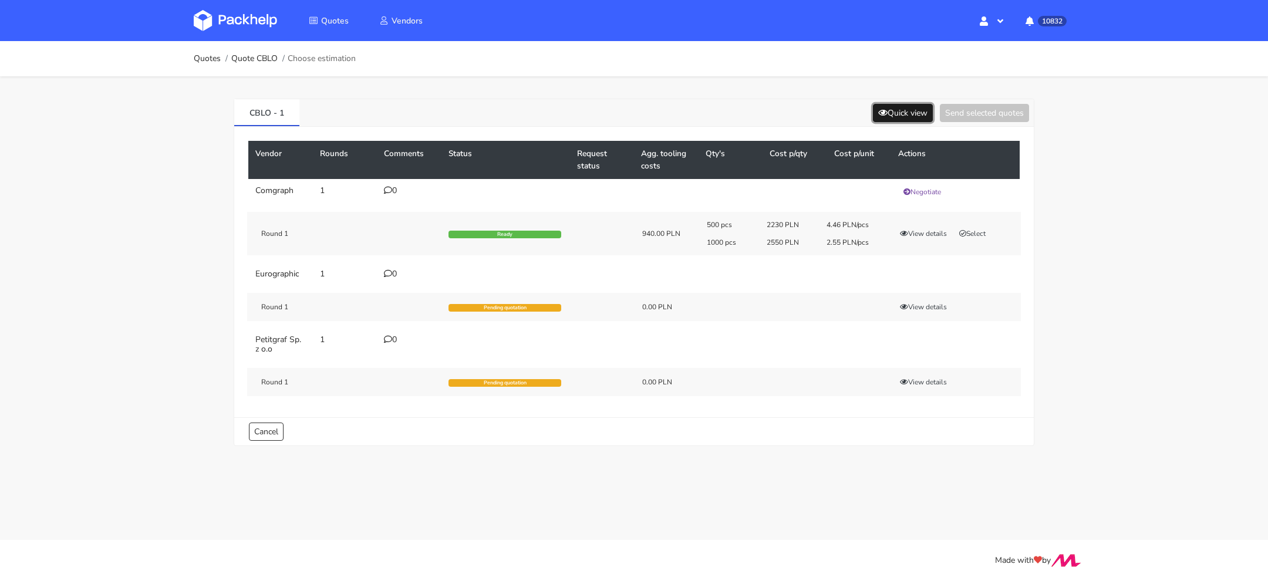
click at [900, 111] on button "Quick view" at bounding box center [903, 113] width 60 height 18
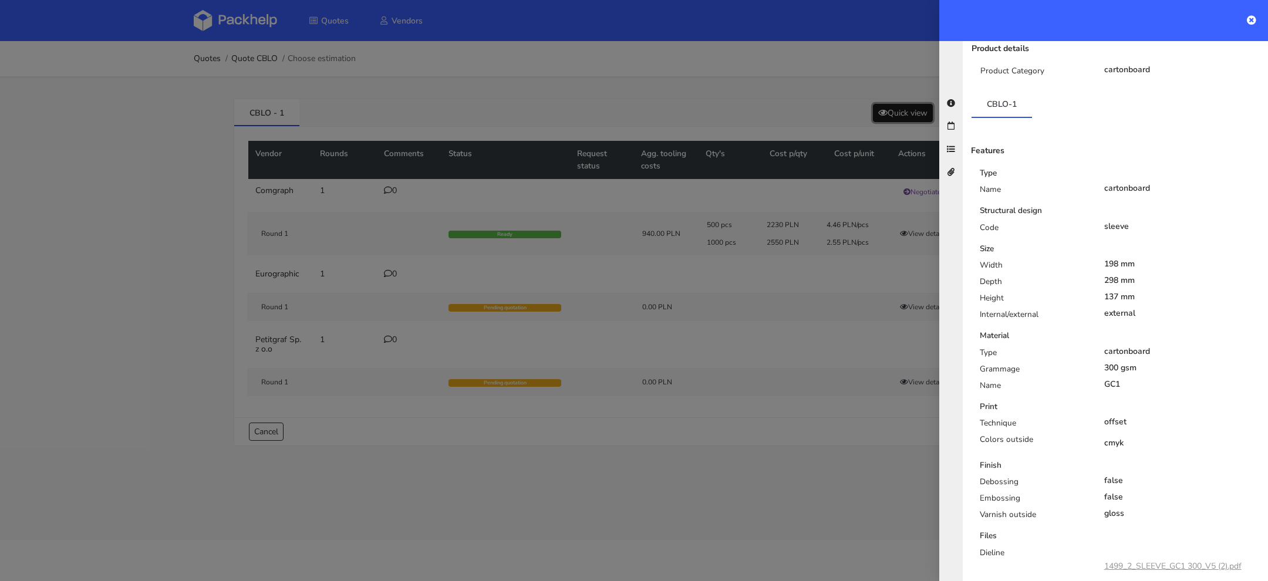
scroll to position [240, 0]
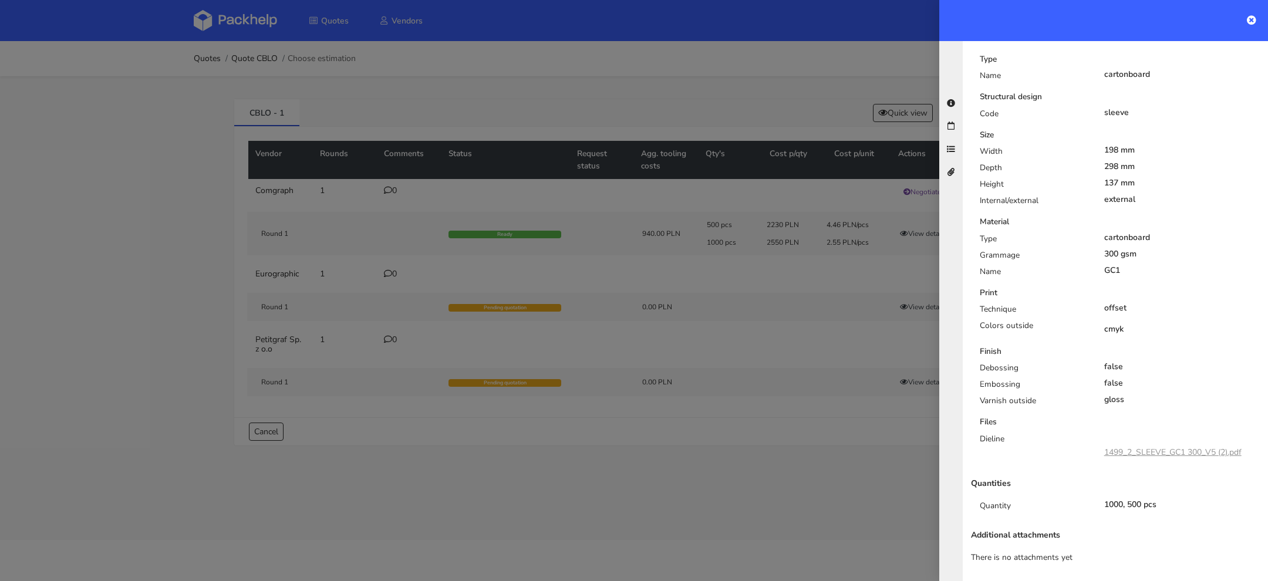
click at [1170, 453] on link "1499_2_SLEEVE_GC1 300_V5 (2).pdf" at bounding box center [1173, 452] width 137 height 11
click at [267, 60] on div at bounding box center [634, 290] width 1268 height 581
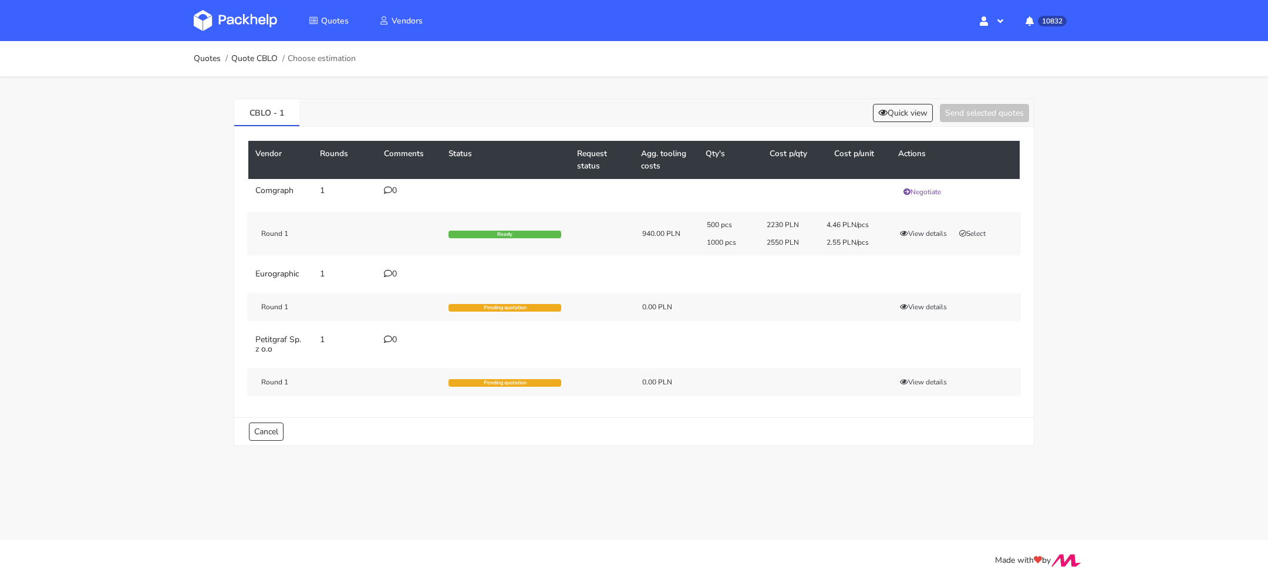
click at [267, 60] on link "Quote CBLO" at bounding box center [254, 58] width 46 height 9
click at [981, 225] on div "500 pcs 2230 PLN 4.46 PLN/pcs 1000 pcs 2550 PLN 2.55 PLN/pcs View details Select" at bounding box center [860, 233] width 322 height 27
click at [381, 341] on td "0" at bounding box center [409, 344] width 65 height 33
click at [395, 338] on div "0" at bounding box center [409, 339] width 51 height 9
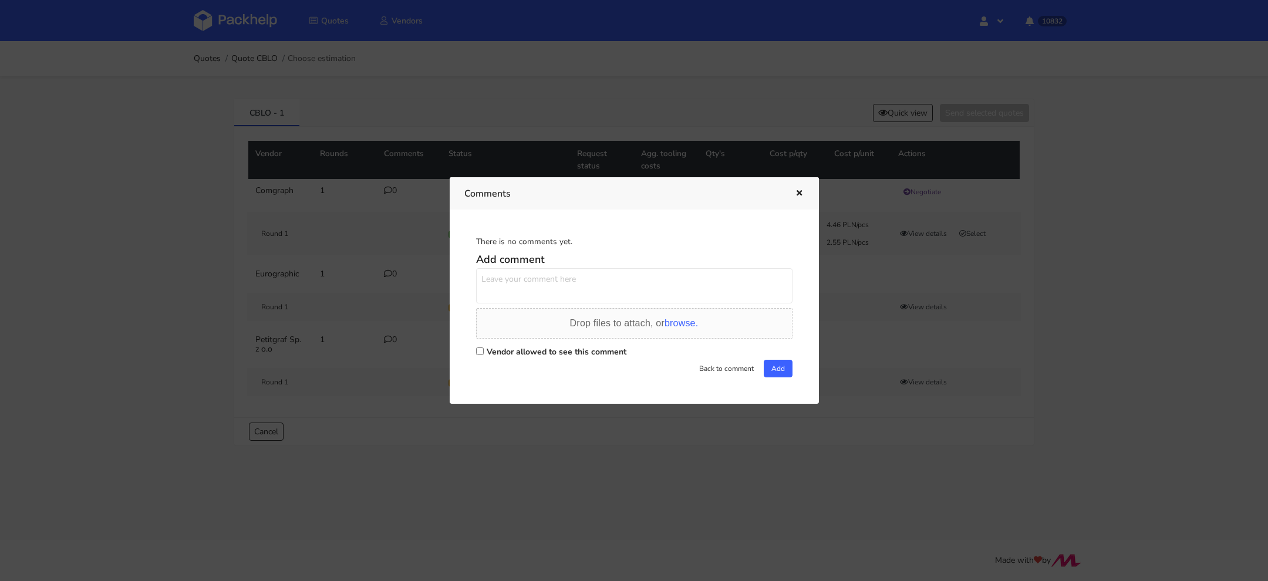
click at [516, 359] on div "Vendor allowed to see this comment" at bounding box center [634, 352] width 317 height 16
click at [525, 354] on label "Vendor allowed to see this comment" at bounding box center [557, 351] width 140 height 11
click at [484, 354] on input "Vendor allowed to see this comment" at bounding box center [480, 352] width 8 height 8
checkbox input "true"
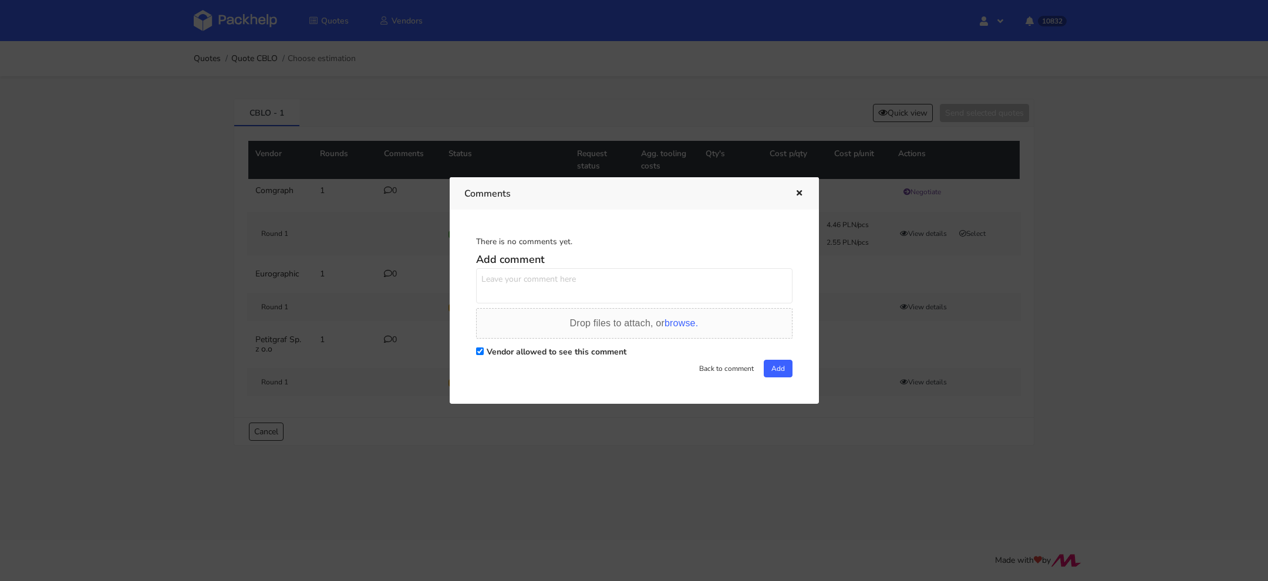
click at [526, 286] on textarea at bounding box center [634, 285] width 317 height 35
type textarea "[PERSON_NAME], uda się podesłać tutaj ofertę? :)"
click at [770, 368] on button "Add" at bounding box center [778, 369] width 29 height 18
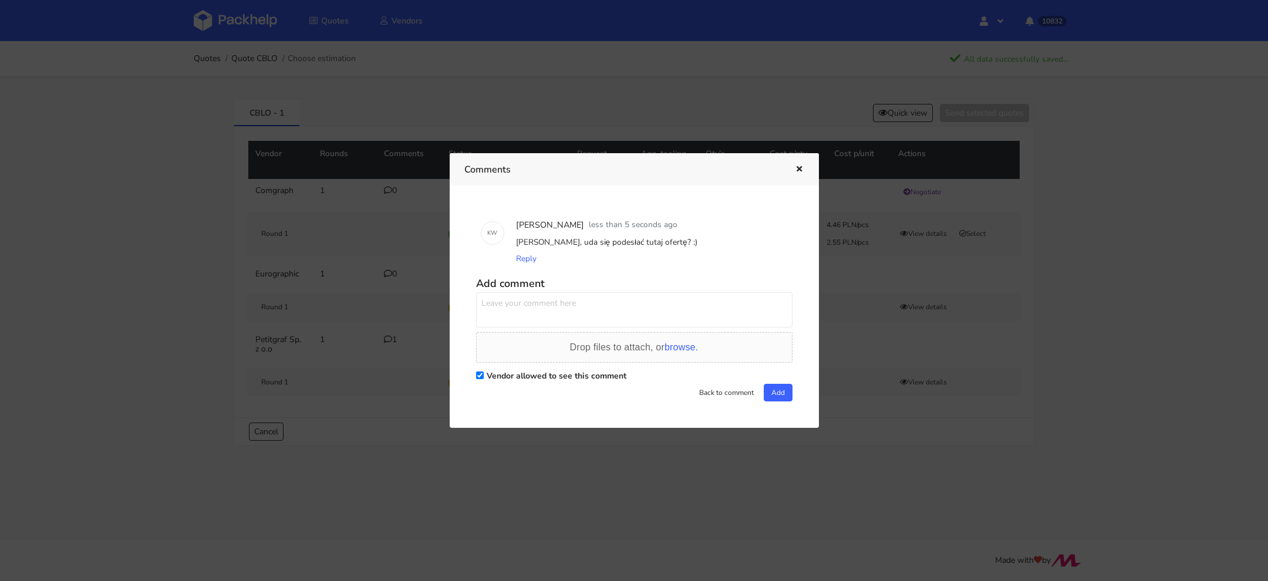
click at [187, 288] on div at bounding box center [634, 290] width 1268 height 581
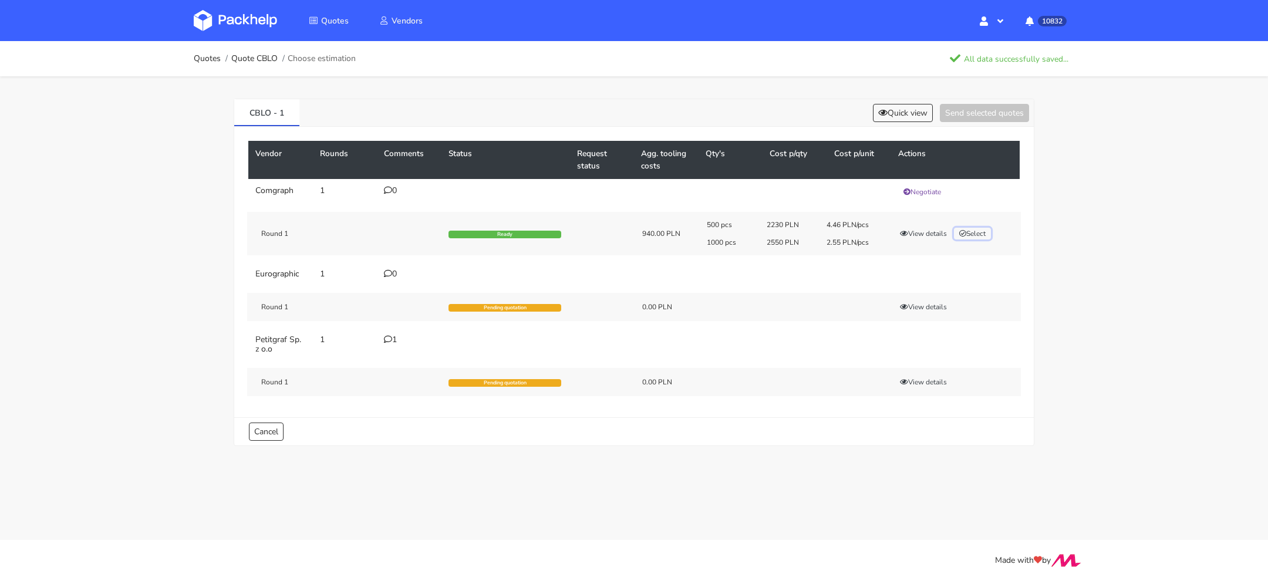
click at [975, 235] on button "Select" at bounding box center [972, 234] width 37 height 12
click at [970, 112] on button "Send selected quotes ( 1 )" at bounding box center [977, 113] width 106 height 18
